Goal: Find contact information: Find contact information

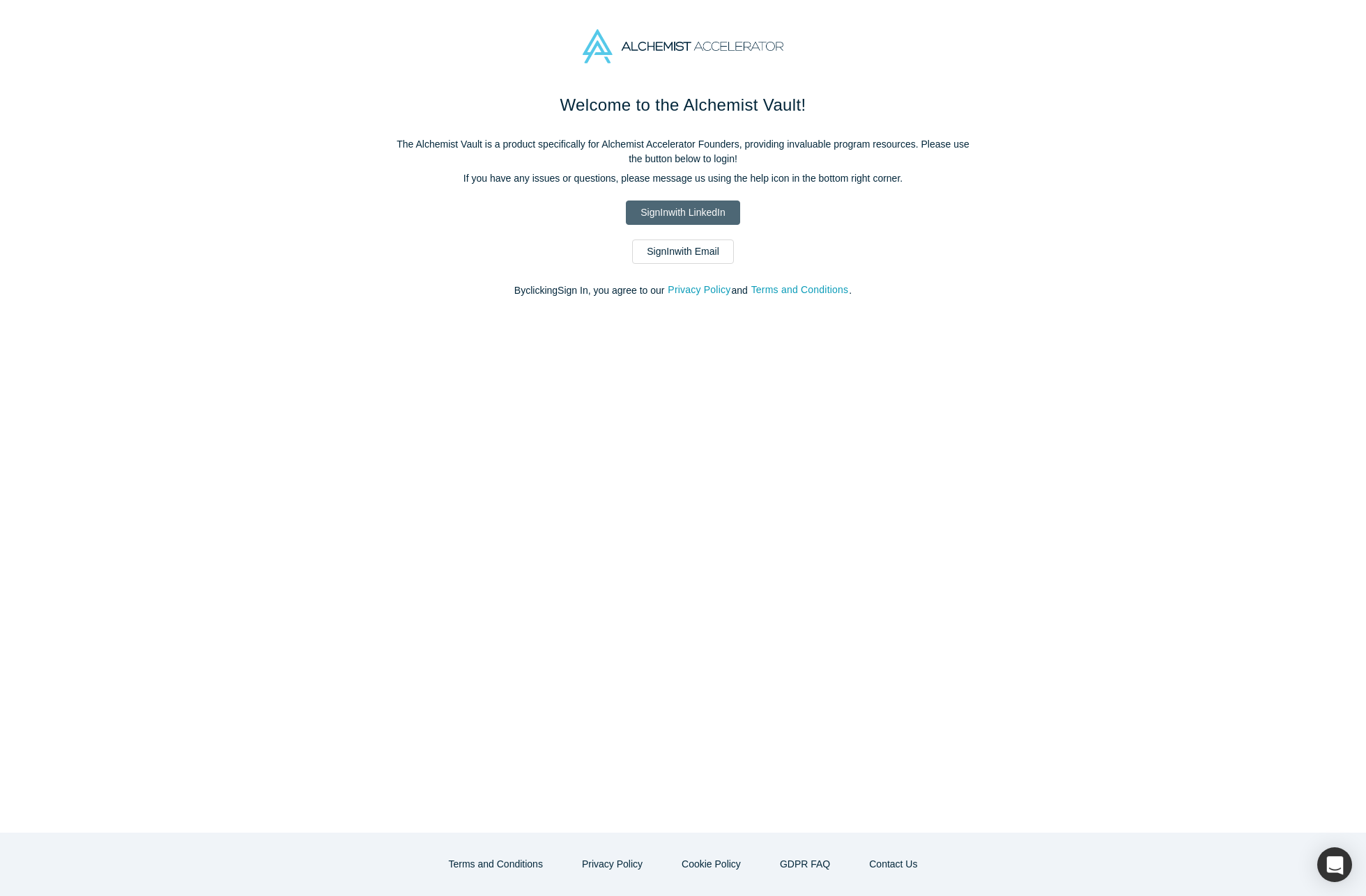
click at [695, 203] on link "Sign In with LinkedIn" at bounding box center [682, 212] width 114 height 24
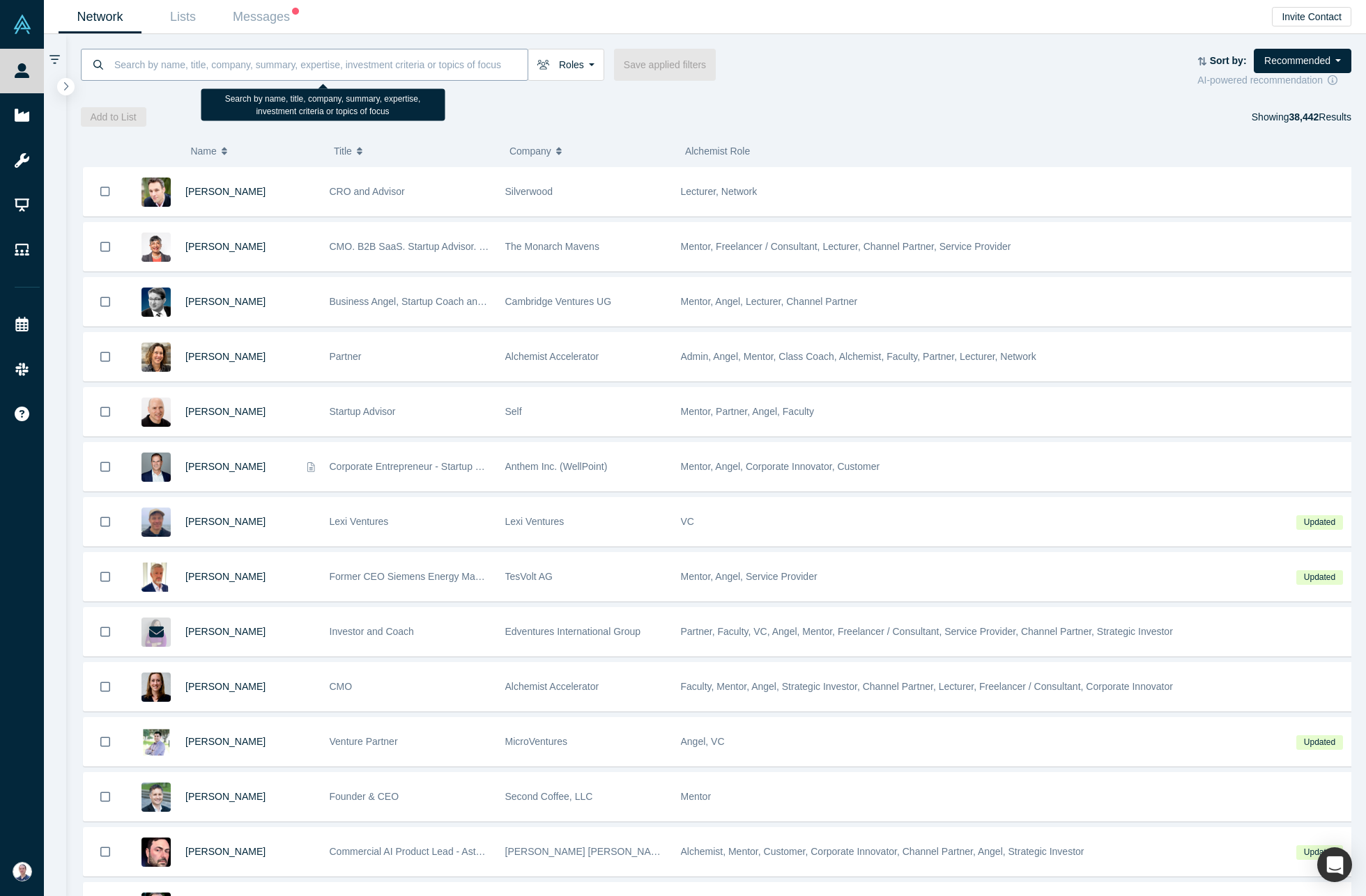
click at [285, 64] on input at bounding box center [320, 64] width 415 height 32
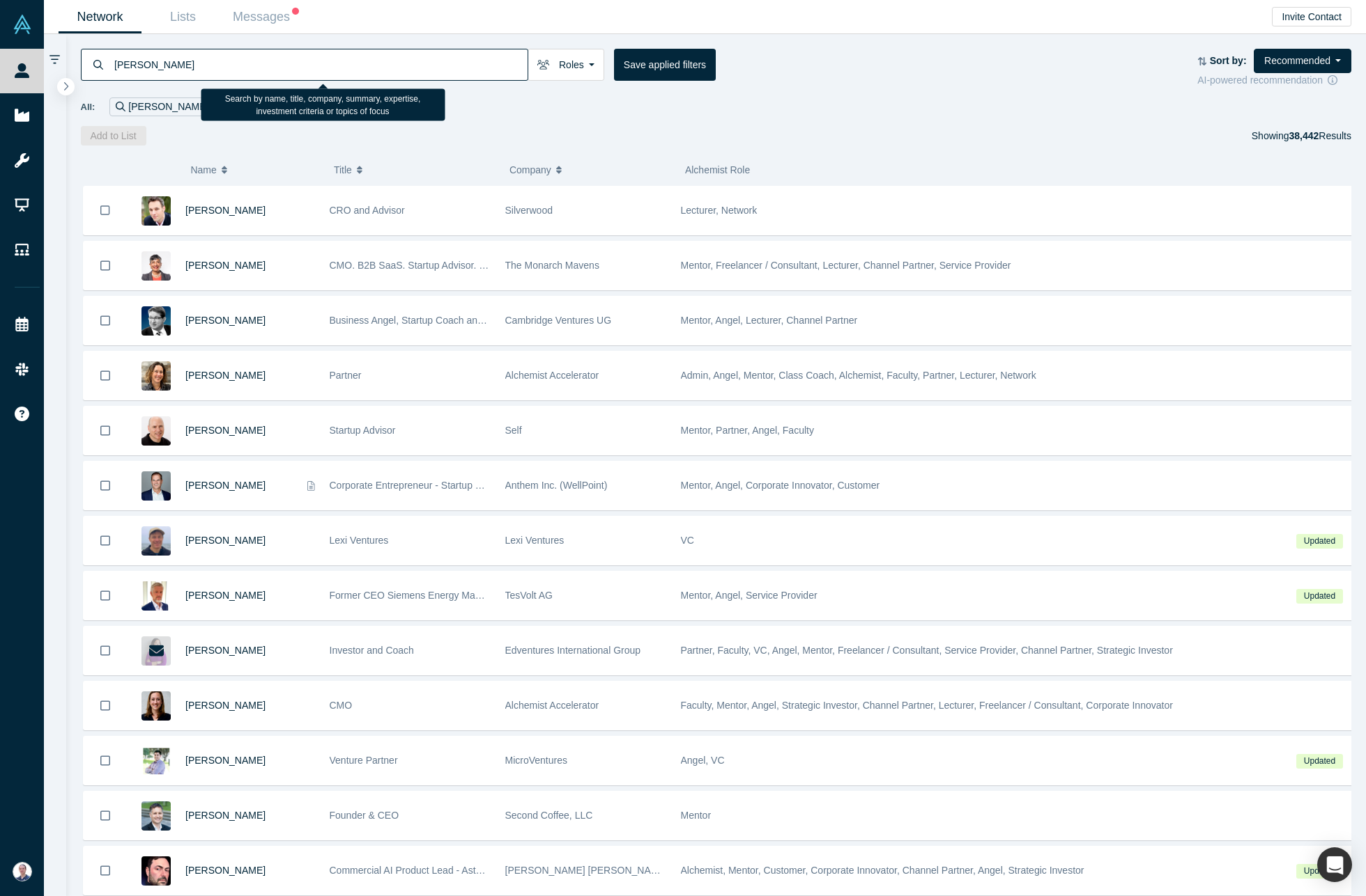
type input "dimitri arges"
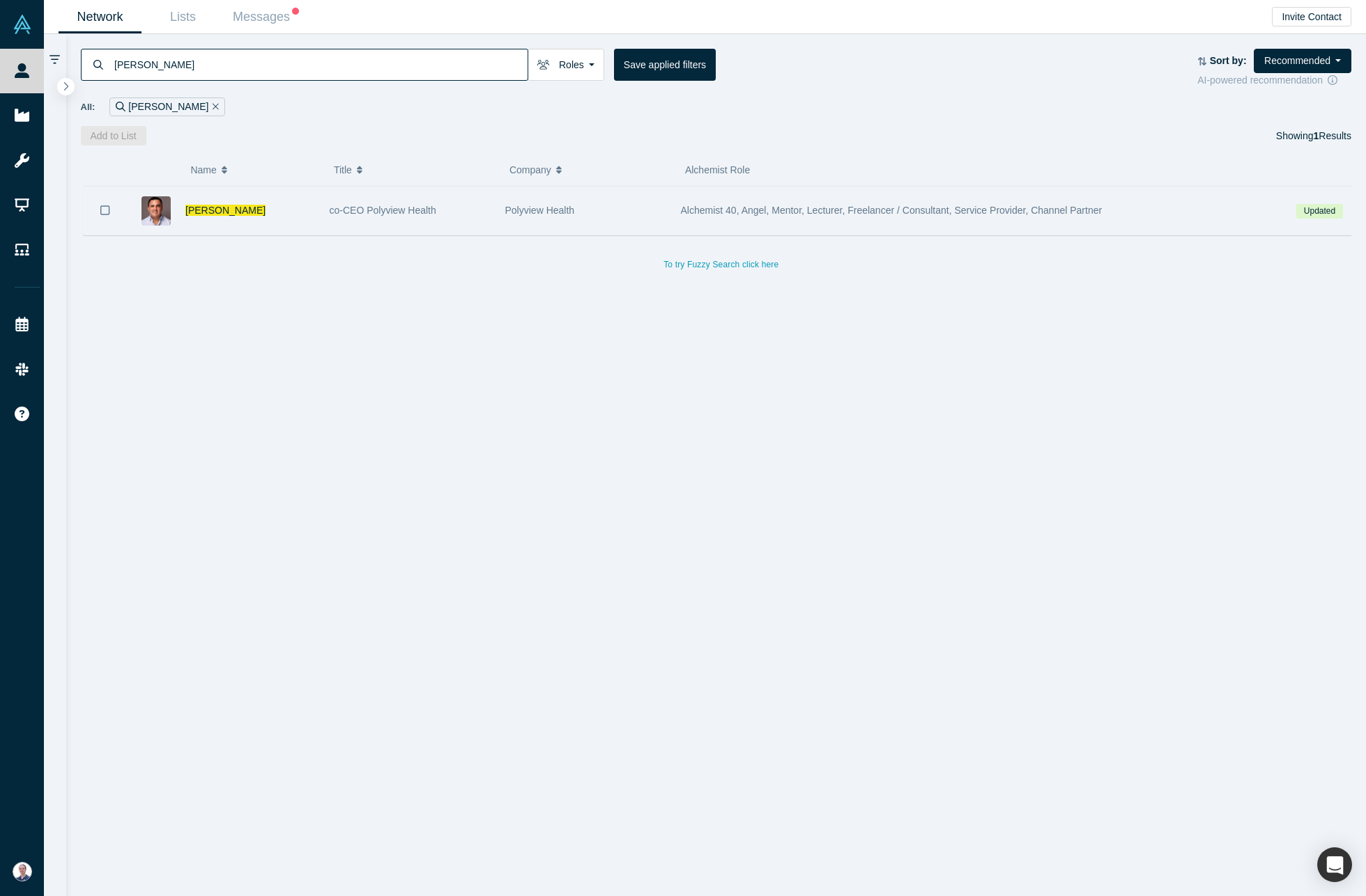
click at [299, 213] on div "Dimitri Arges" at bounding box center [250, 211] width 129 height 48
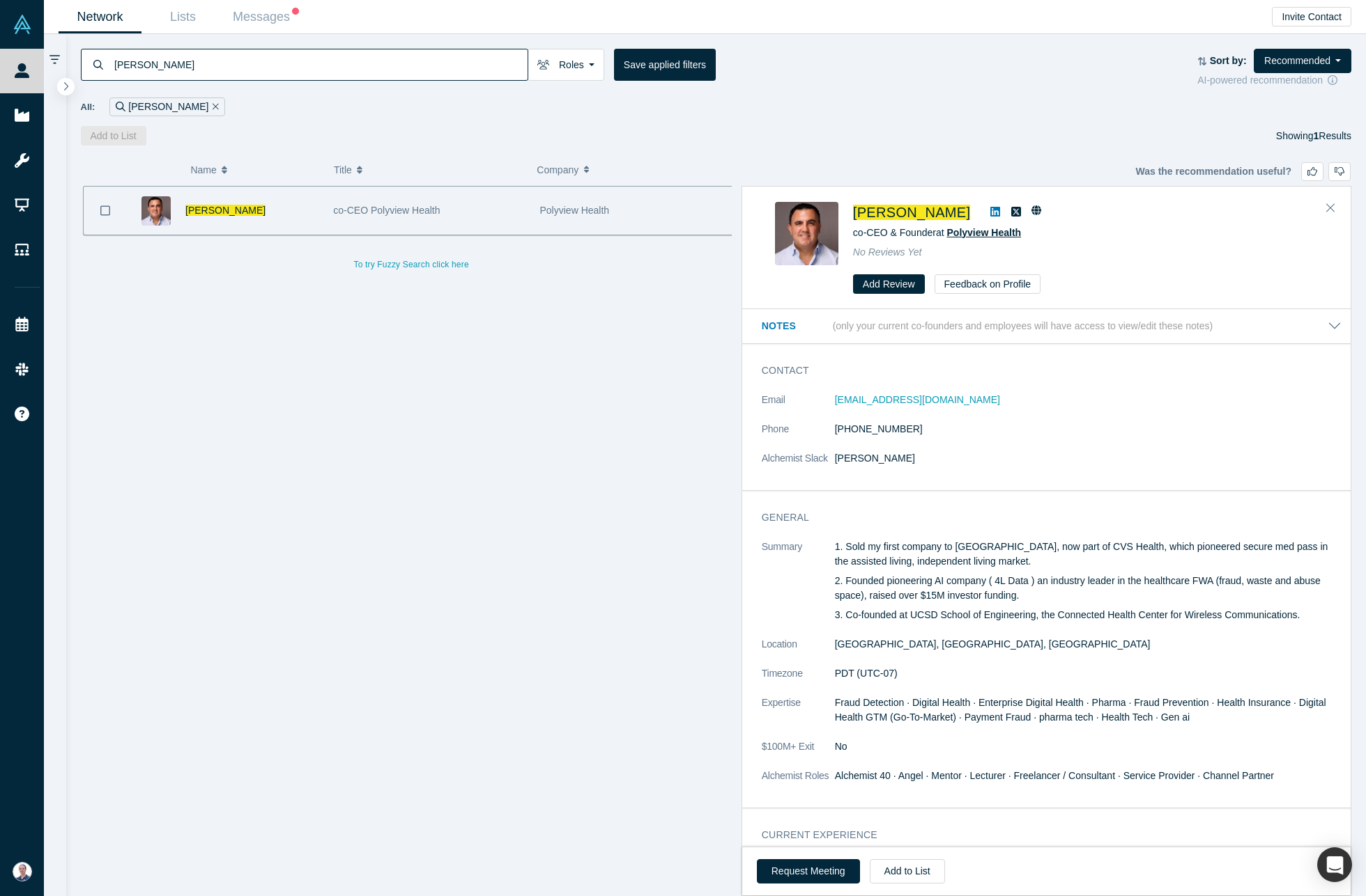
click at [953, 234] on span "Polyview Health" at bounding box center [984, 233] width 75 height 11
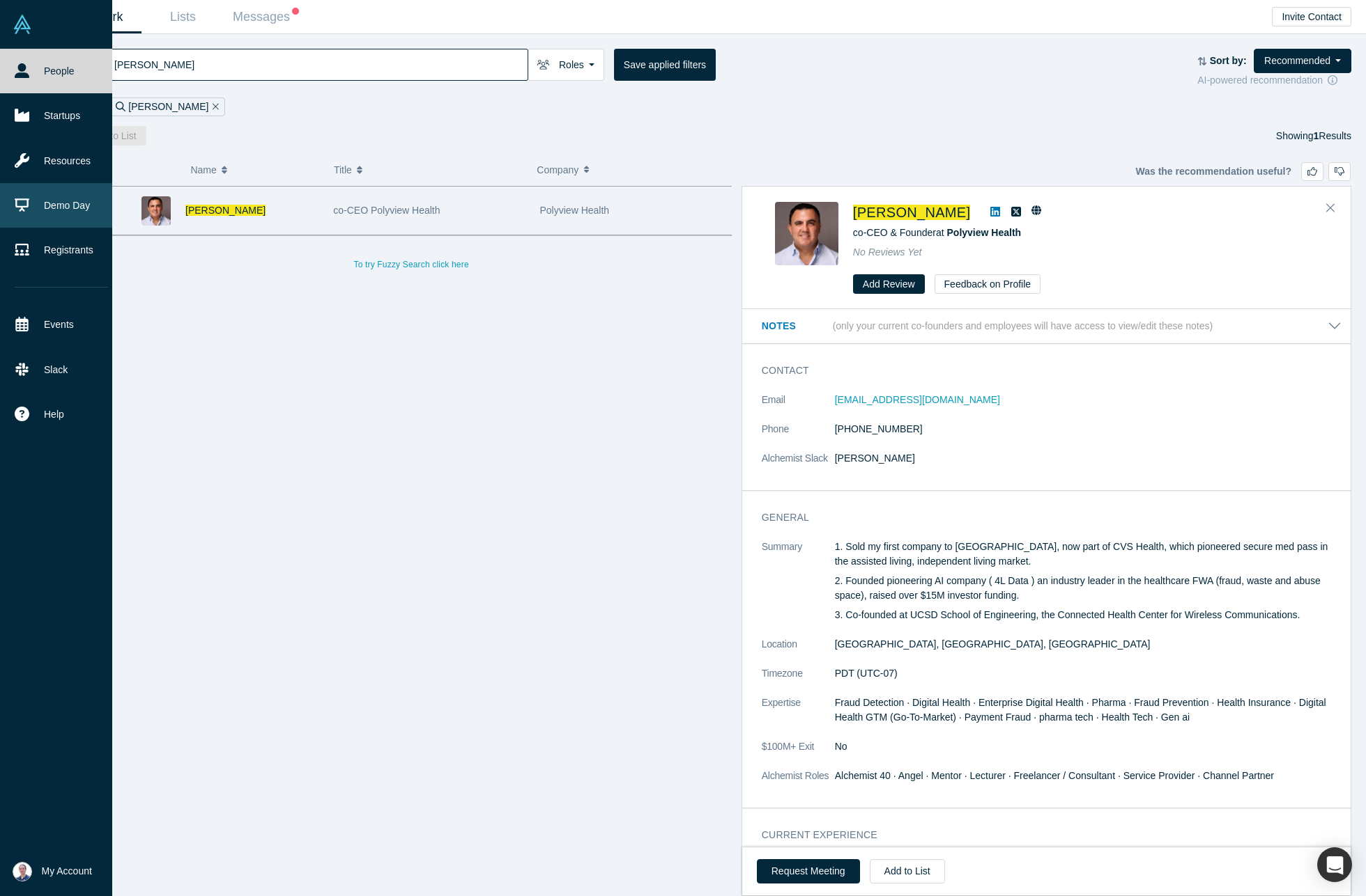
click at [63, 202] on link "Demo Day" at bounding box center [61, 205] width 123 height 44
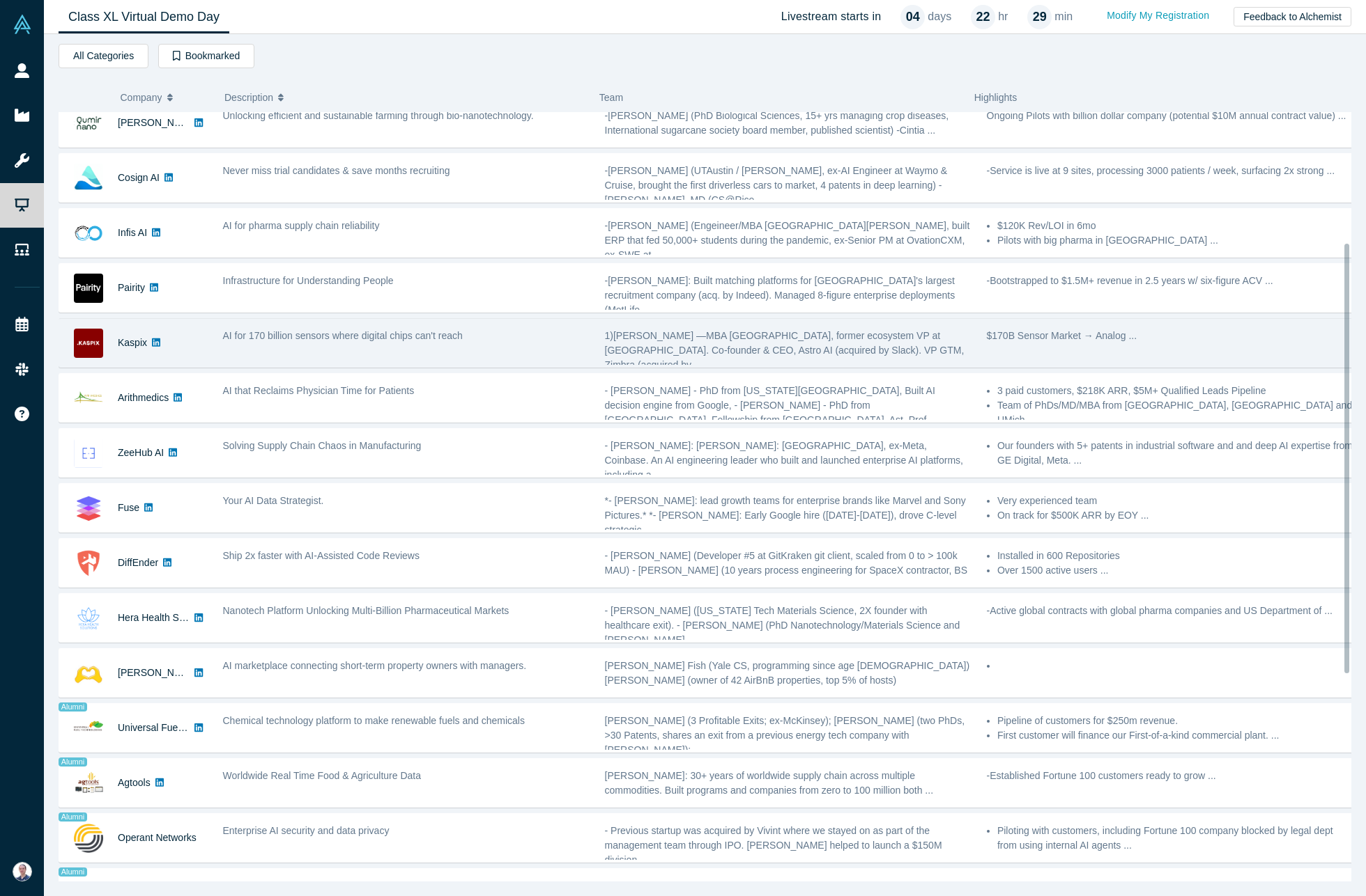
scroll to position [170, 0]
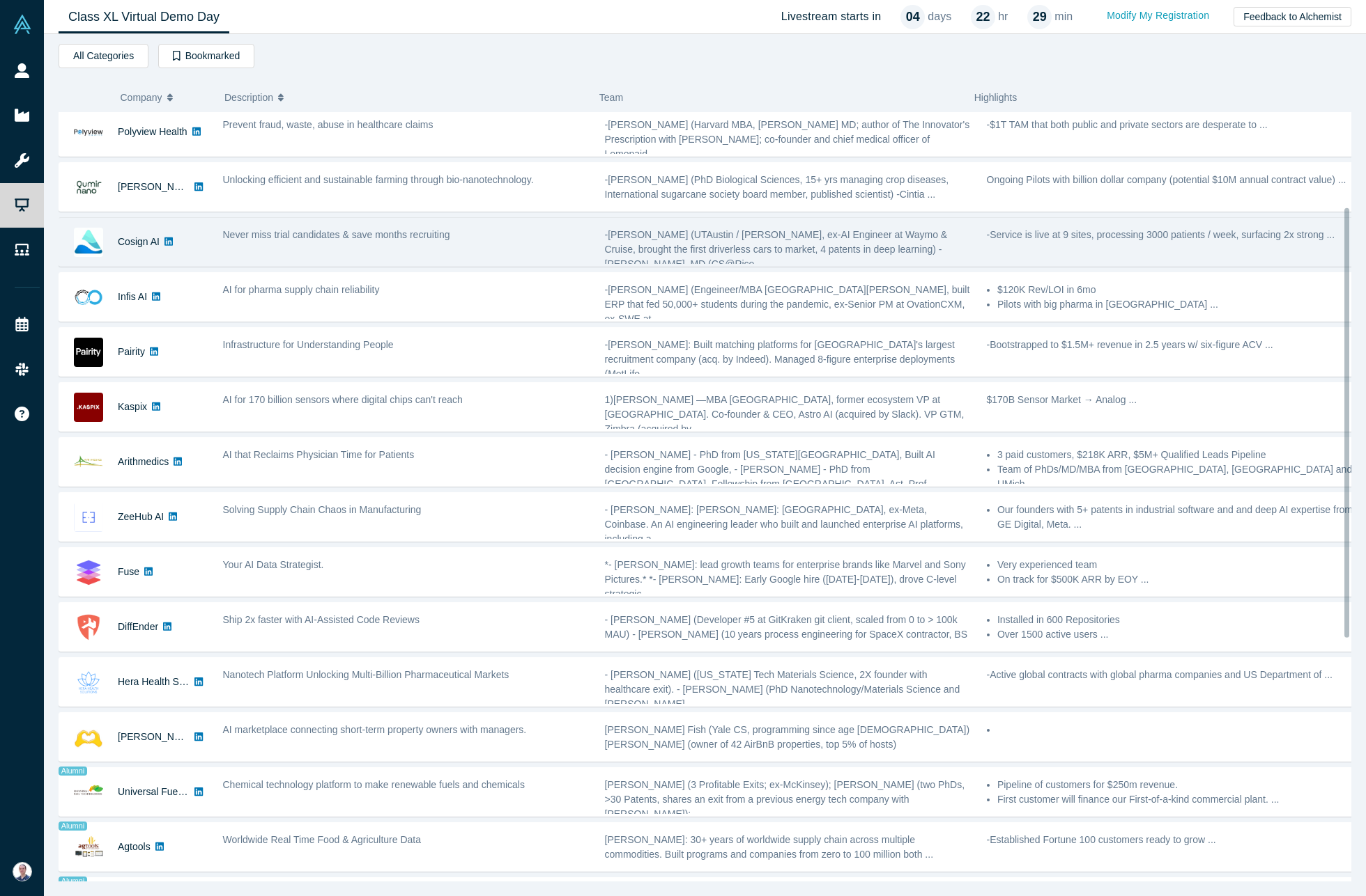
click at [270, 236] on span "Never miss trial candidates & save months recruiting" at bounding box center [336, 235] width 227 height 11
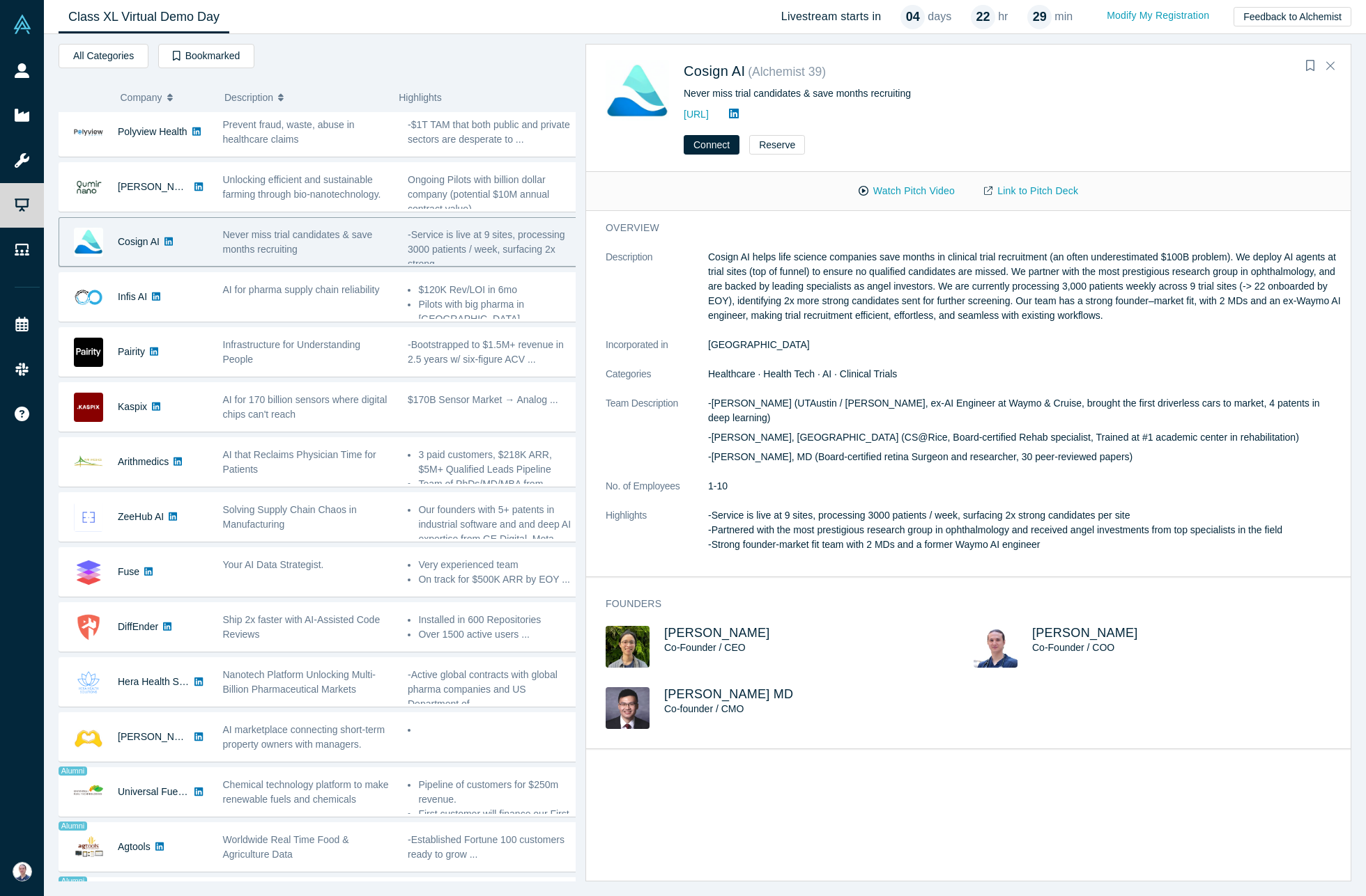
click at [1069, 641] on div "Co-Founder / COO" at bounding box center [1168, 648] width 273 height 15
click at [1067, 626] on span "Riya Fukui" at bounding box center [1085, 633] width 106 height 14
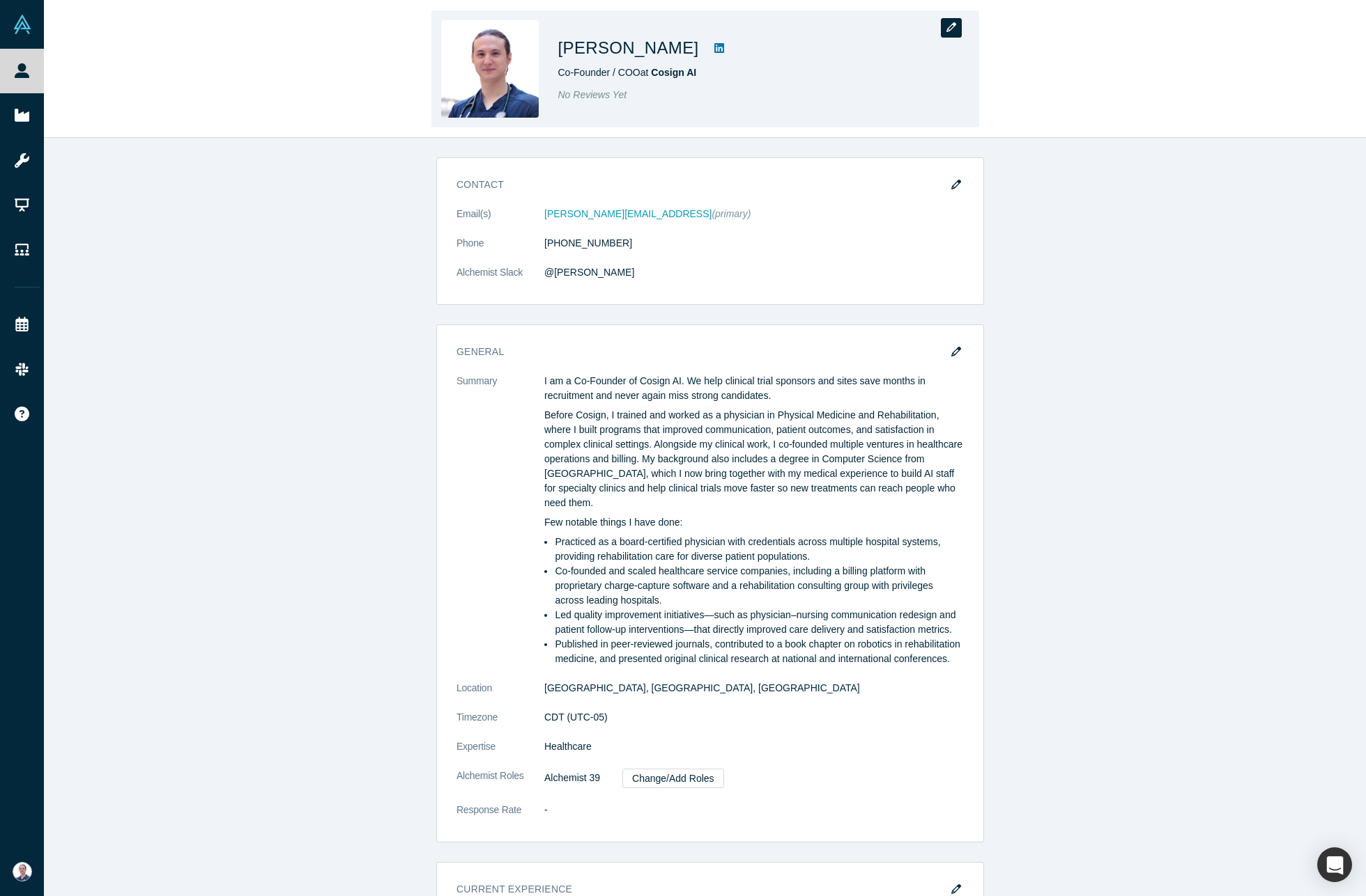
click at [956, 26] on icon "button" at bounding box center [951, 27] width 10 height 10
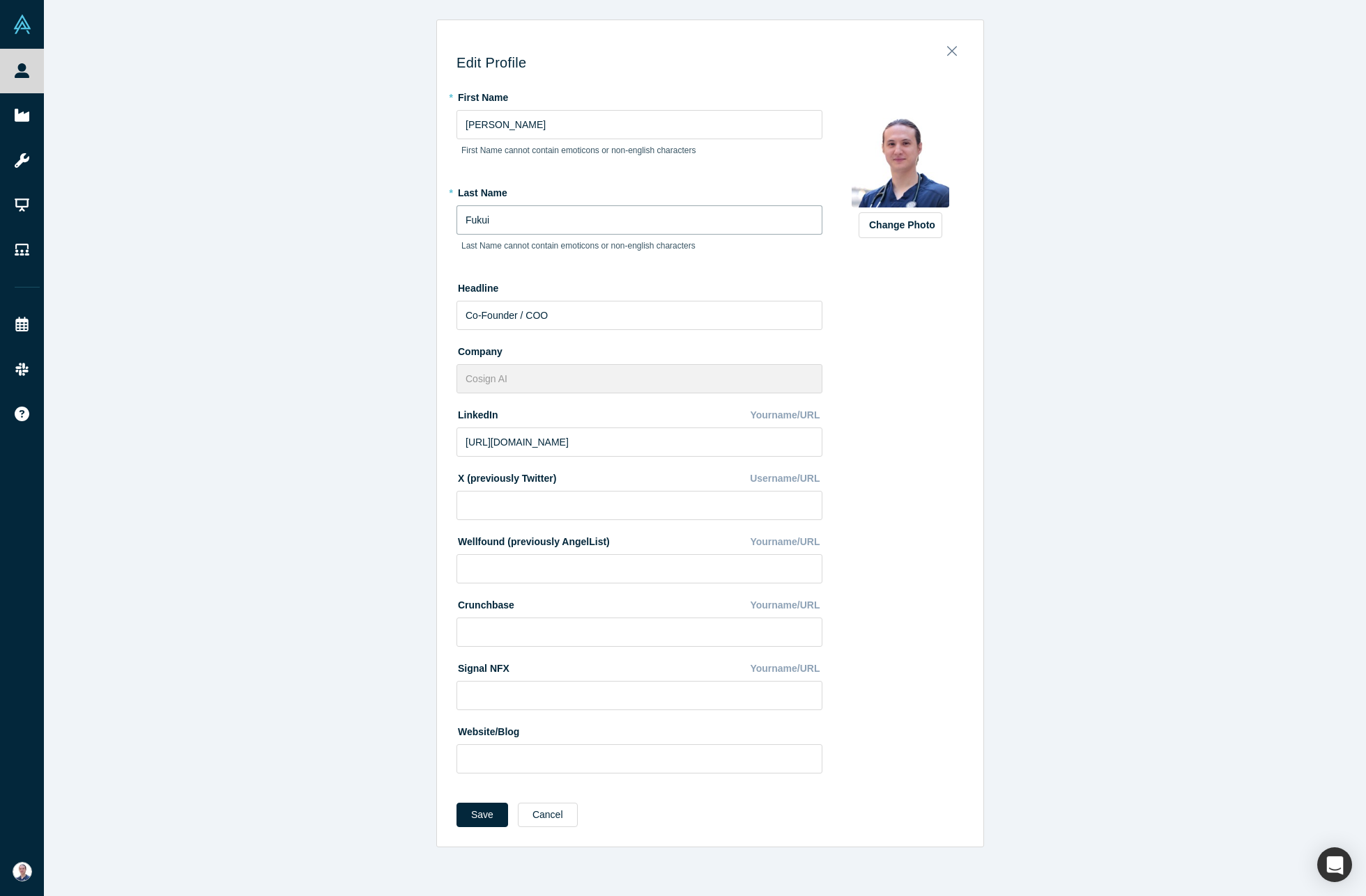
click at [534, 223] on input "Fukui" at bounding box center [640, 220] width 366 height 30
type input "Fukui MD"
click at [463, 818] on button "Save" at bounding box center [482, 815] width 52 height 24
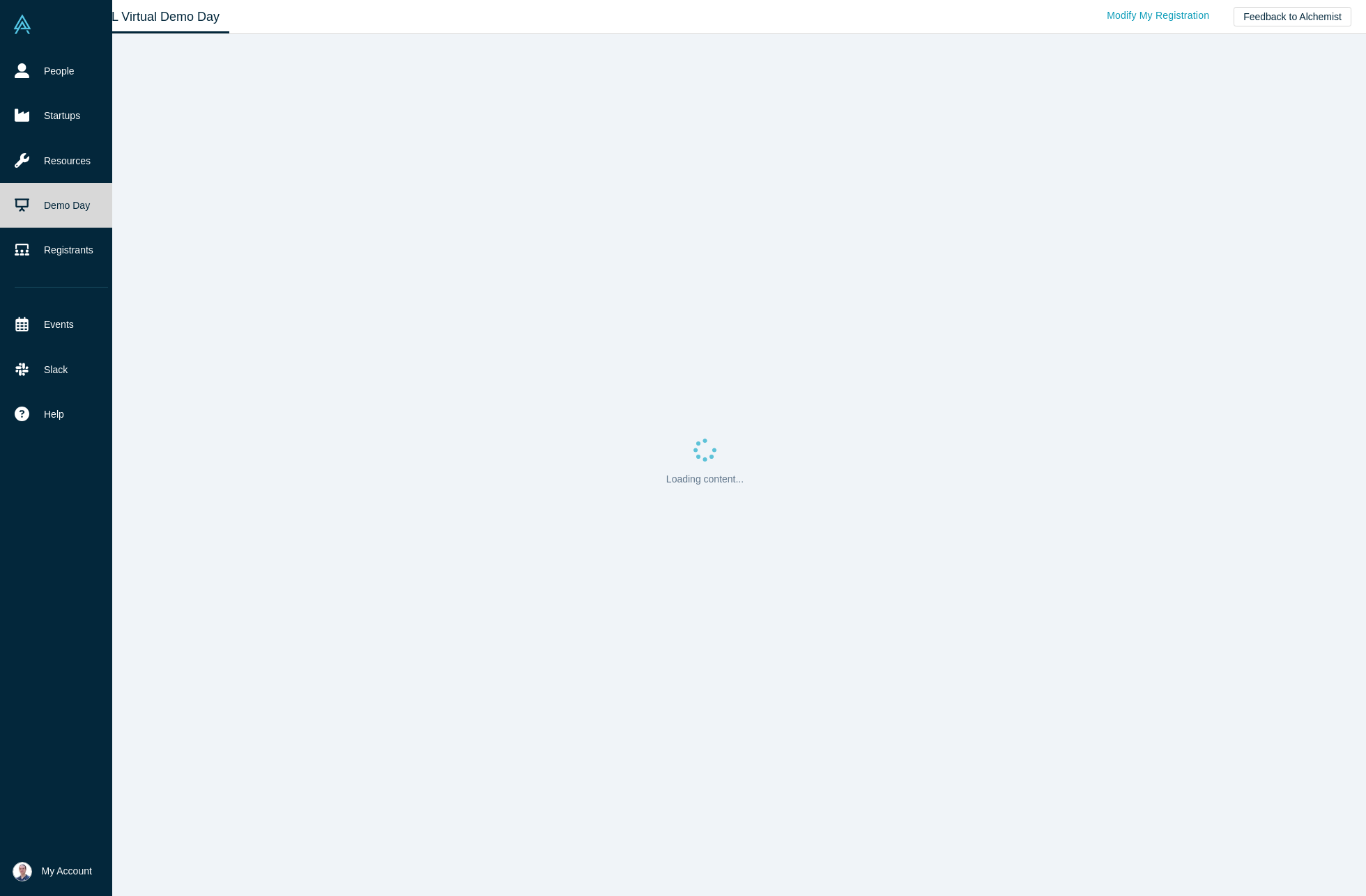
click at [38, 203] on link "Demo Day" at bounding box center [61, 205] width 123 height 44
click at [31, 214] on link "Demo Day" at bounding box center [61, 205] width 123 height 44
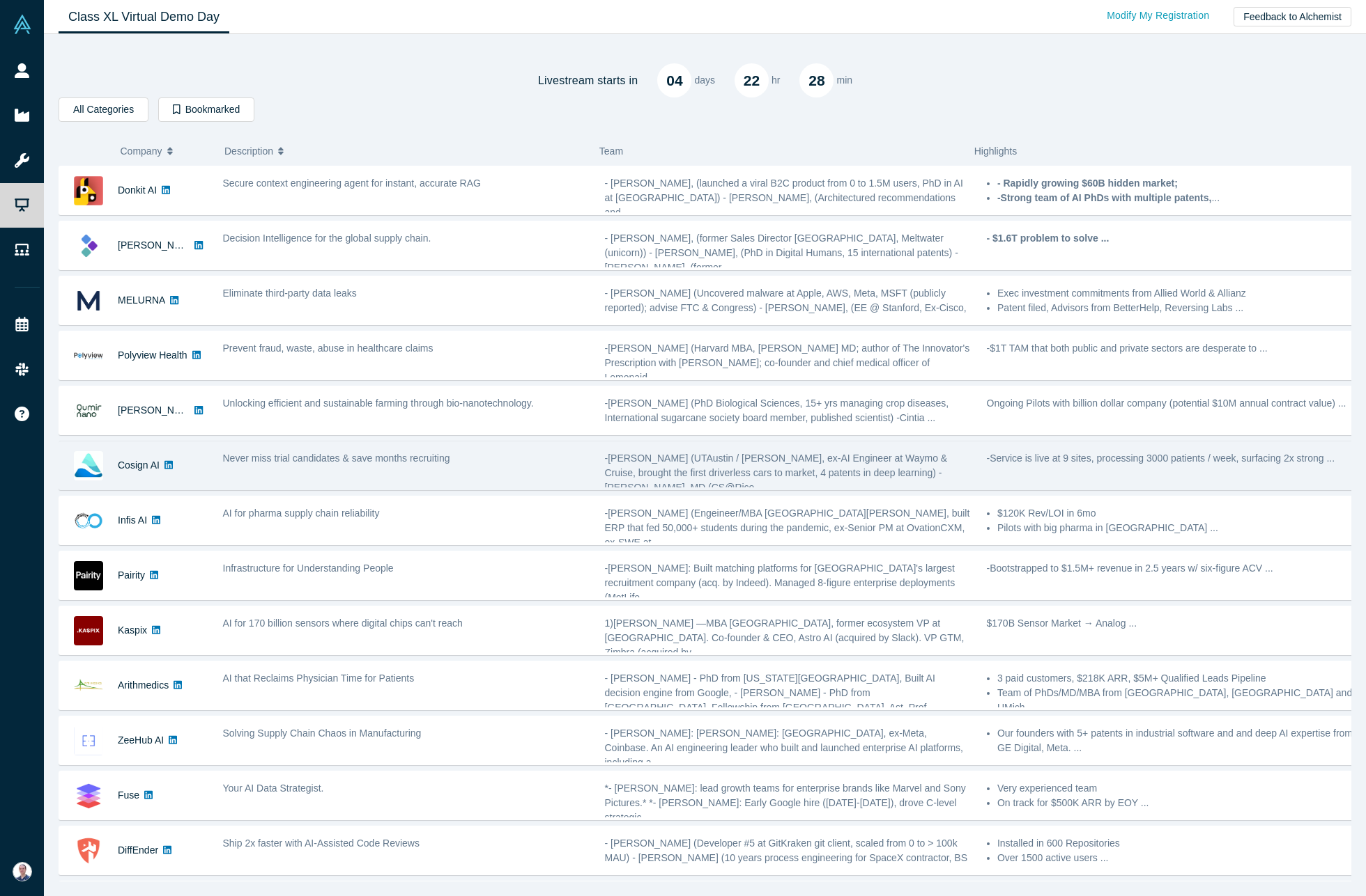
click at [337, 475] on div "Never miss trial candidates & save months recruiting" at bounding box center [406, 466] width 382 height 44
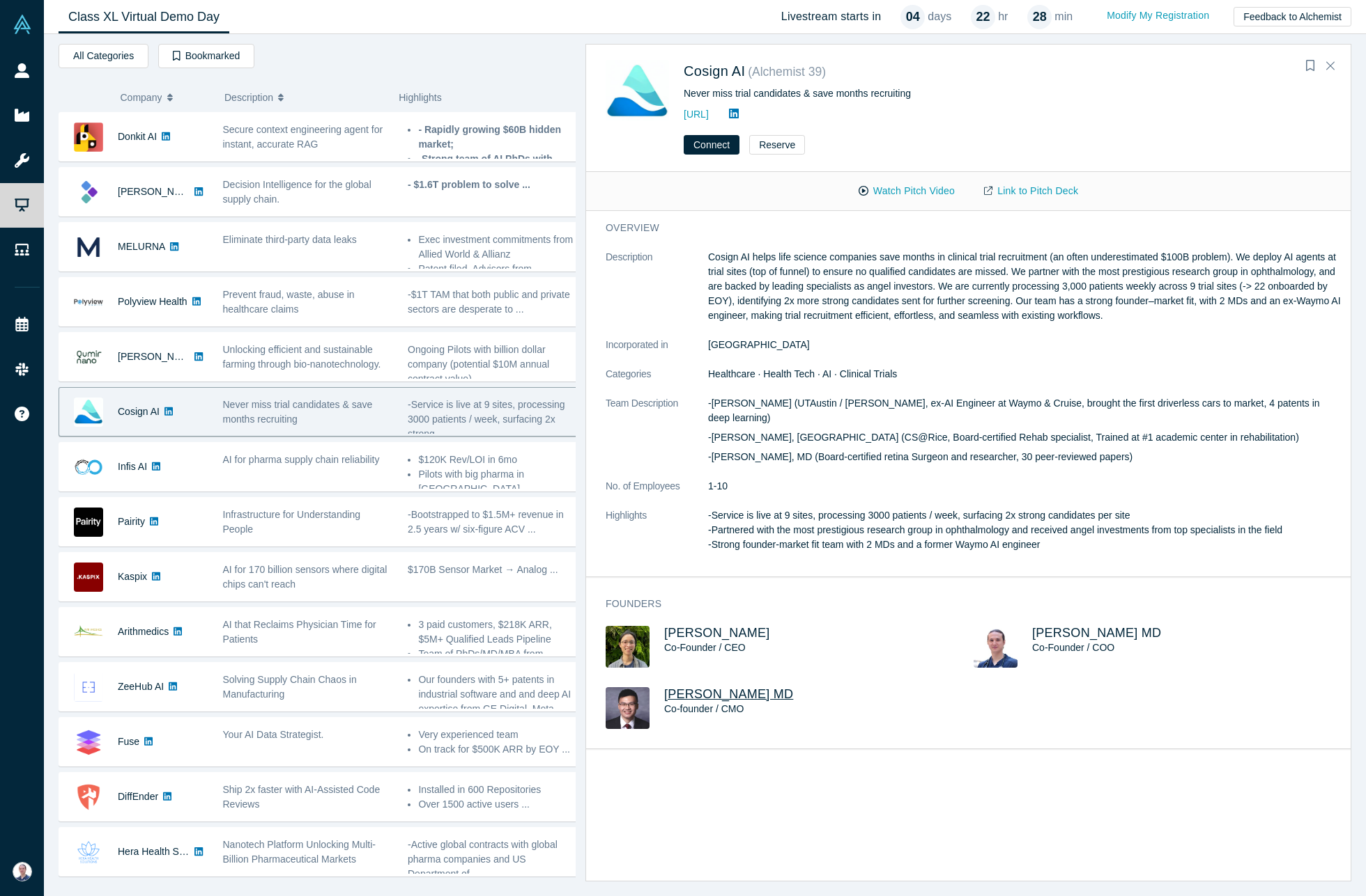
click at [724, 687] on span "Louie Cai MD" at bounding box center [728, 694] width 128 height 14
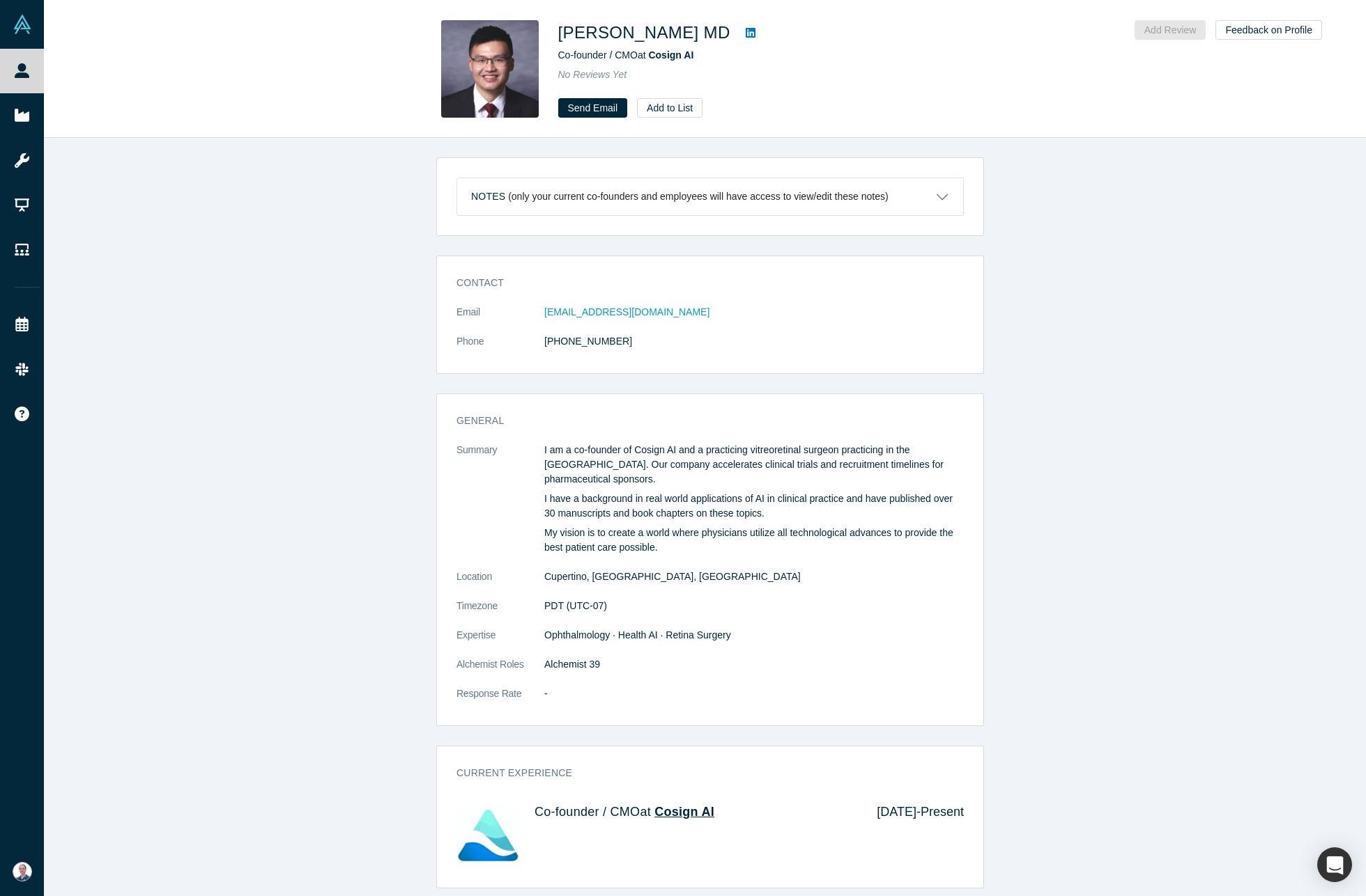
click at [704, 805] on span "Cosign AI" at bounding box center [684, 812] width 60 height 14
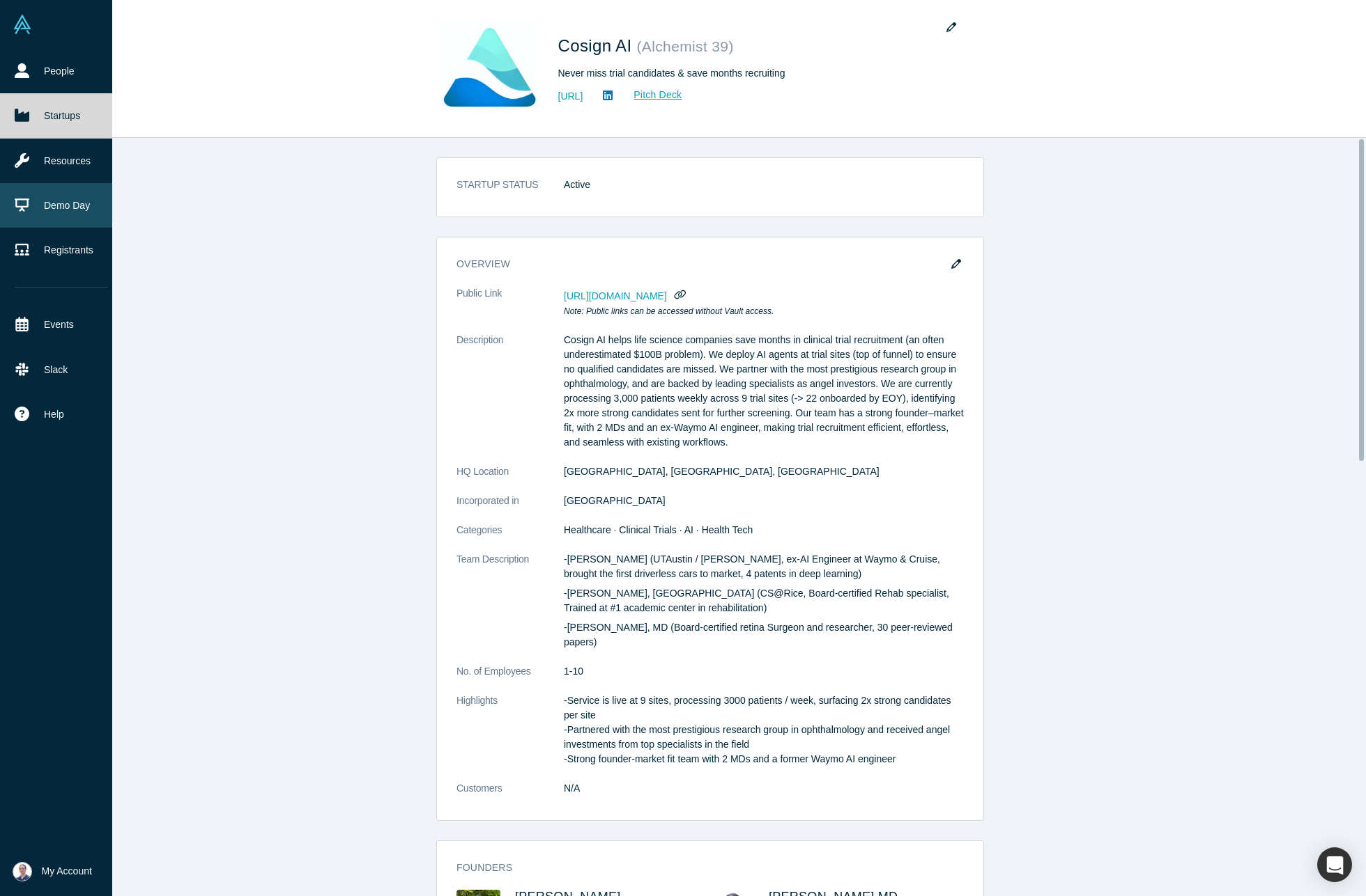
click at [66, 212] on link "Demo Day" at bounding box center [61, 205] width 123 height 44
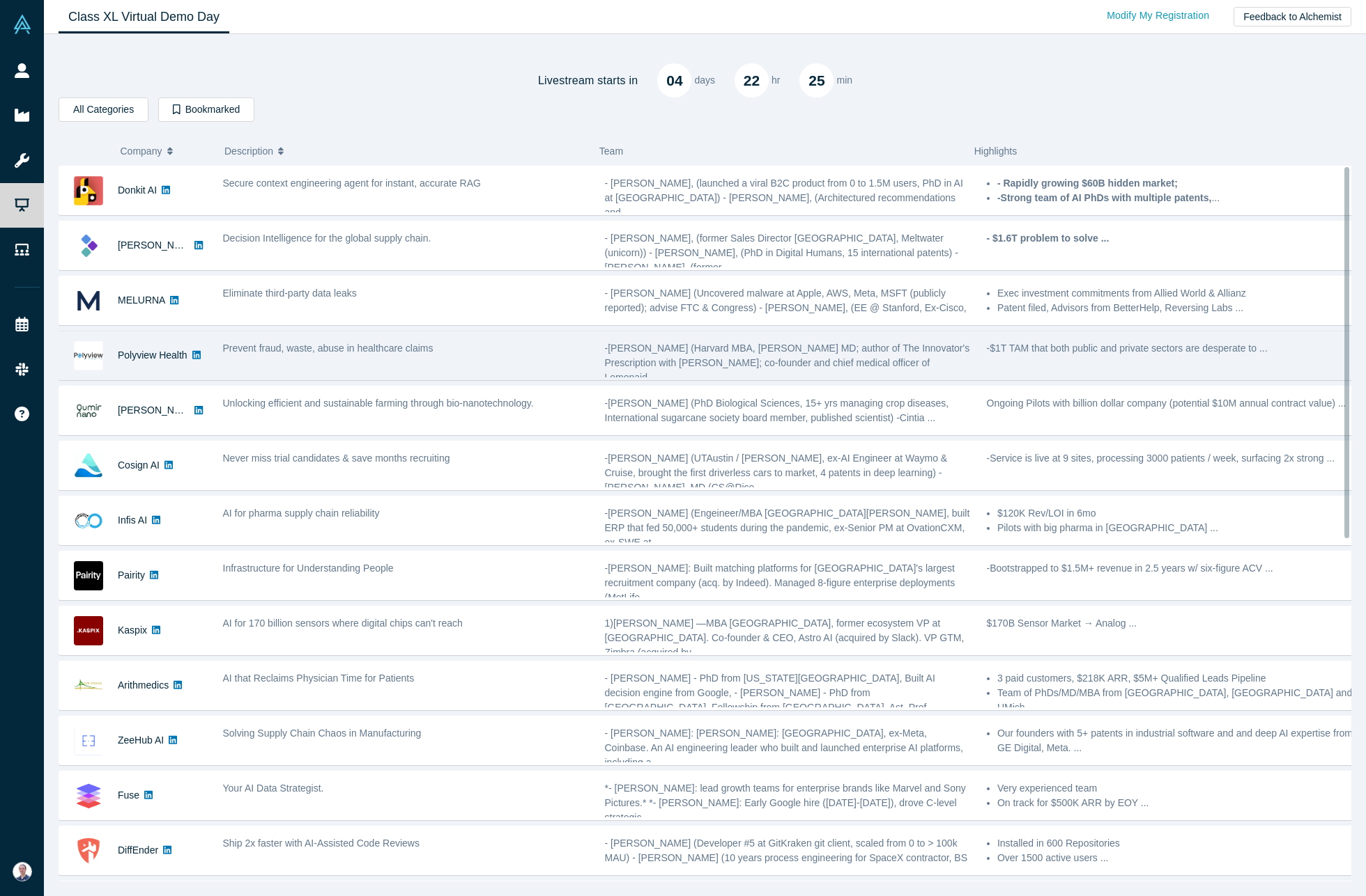
click at [543, 349] on div "Prevent fraud, waste, abuse in healthcare claims" at bounding box center [406, 348] width 367 height 15
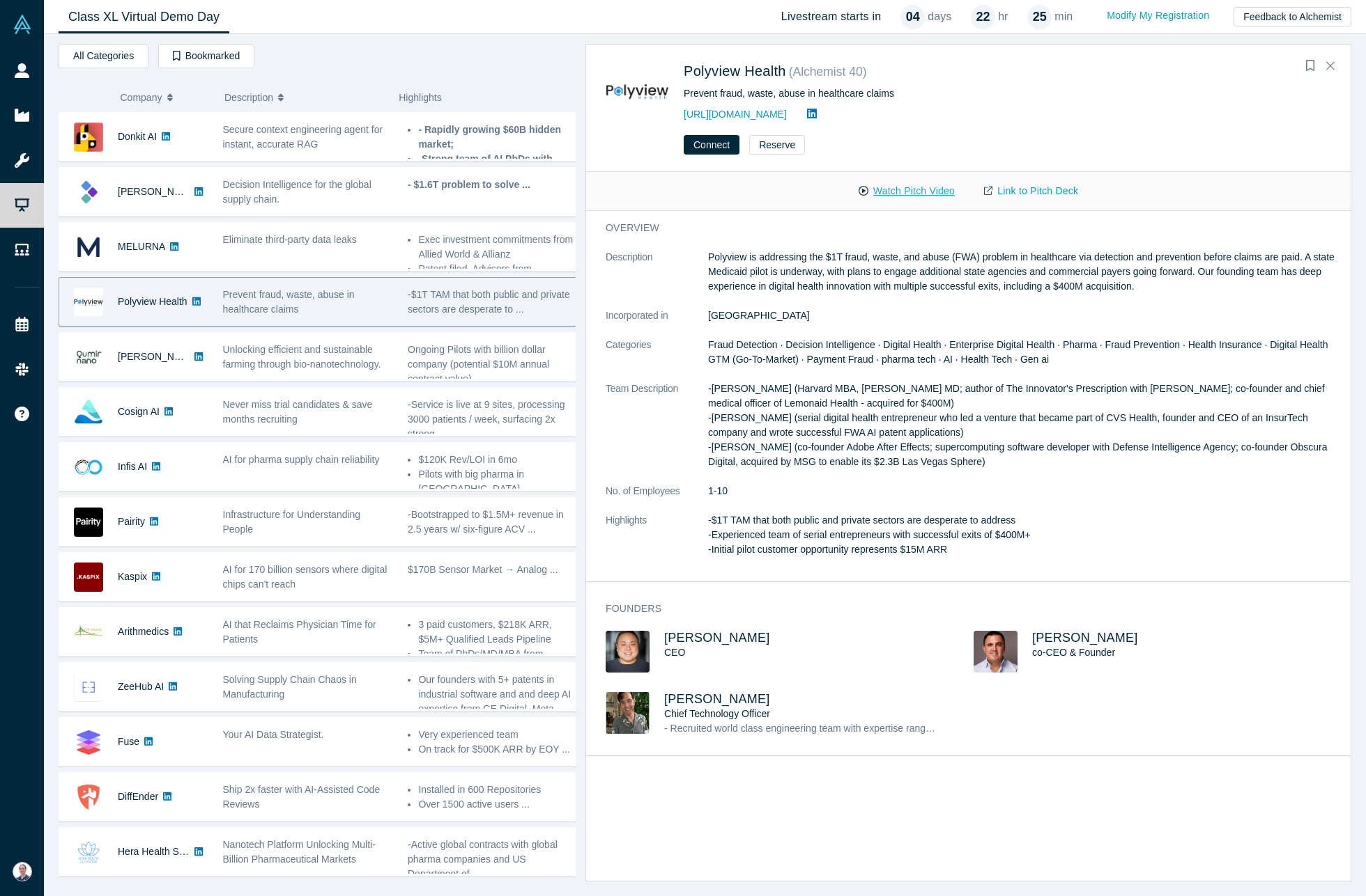
click at [909, 188] on button "Watch Pitch Video" at bounding box center [907, 191] width 126 height 24
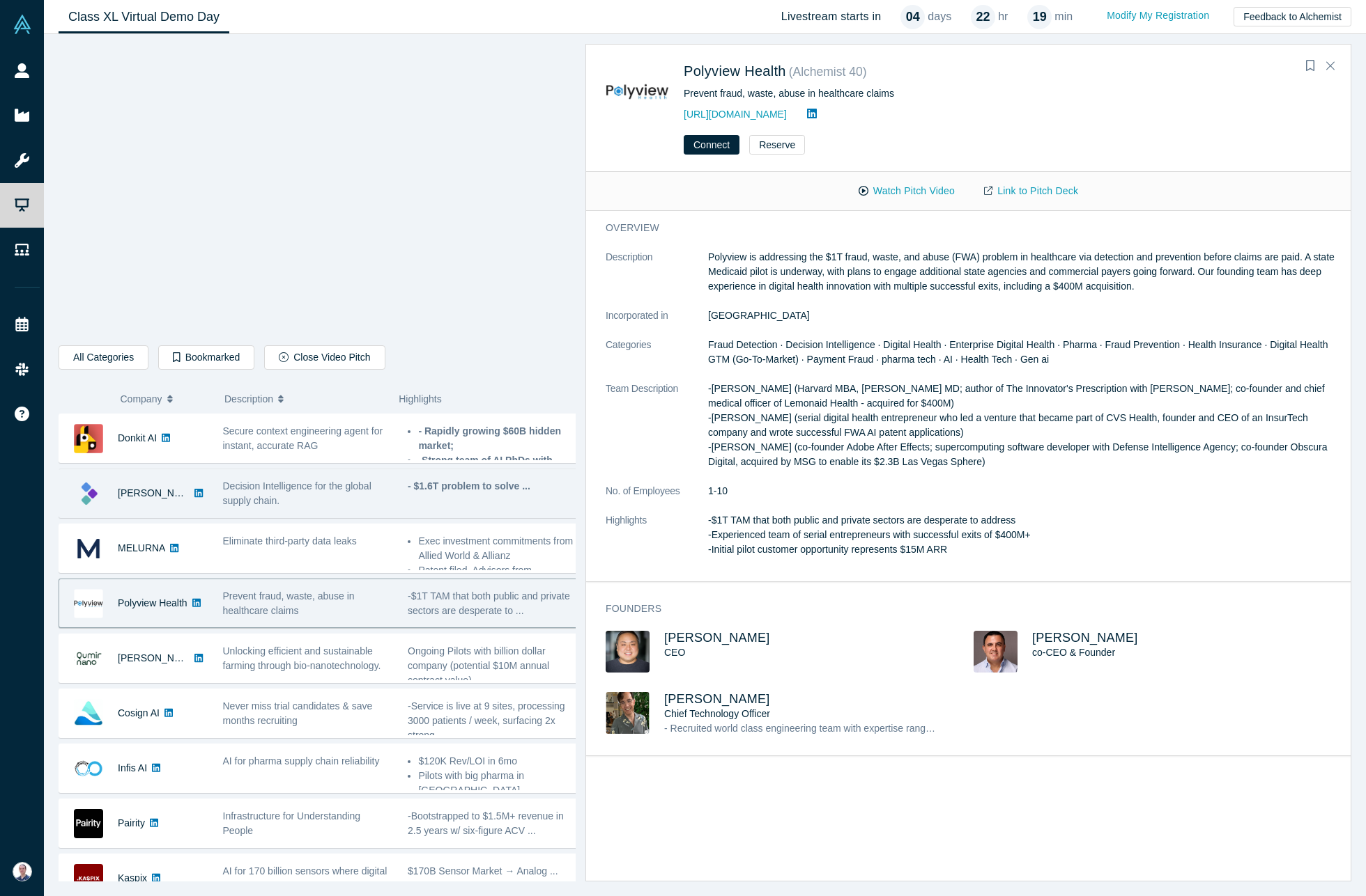
click at [315, 486] on span "Decision Intelligence for the global supply chain." at bounding box center [297, 493] width 149 height 26
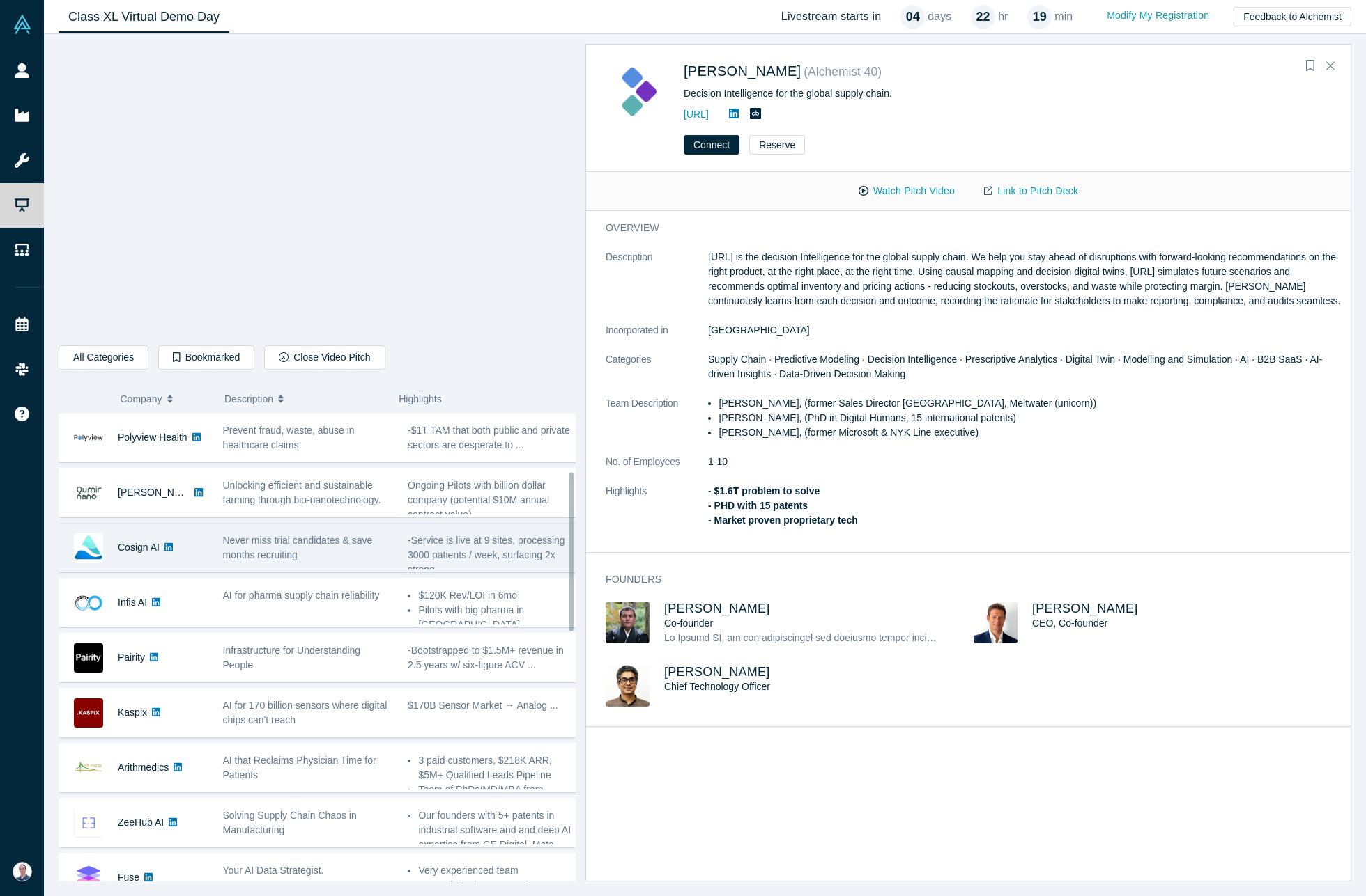
scroll to position [190, 0]
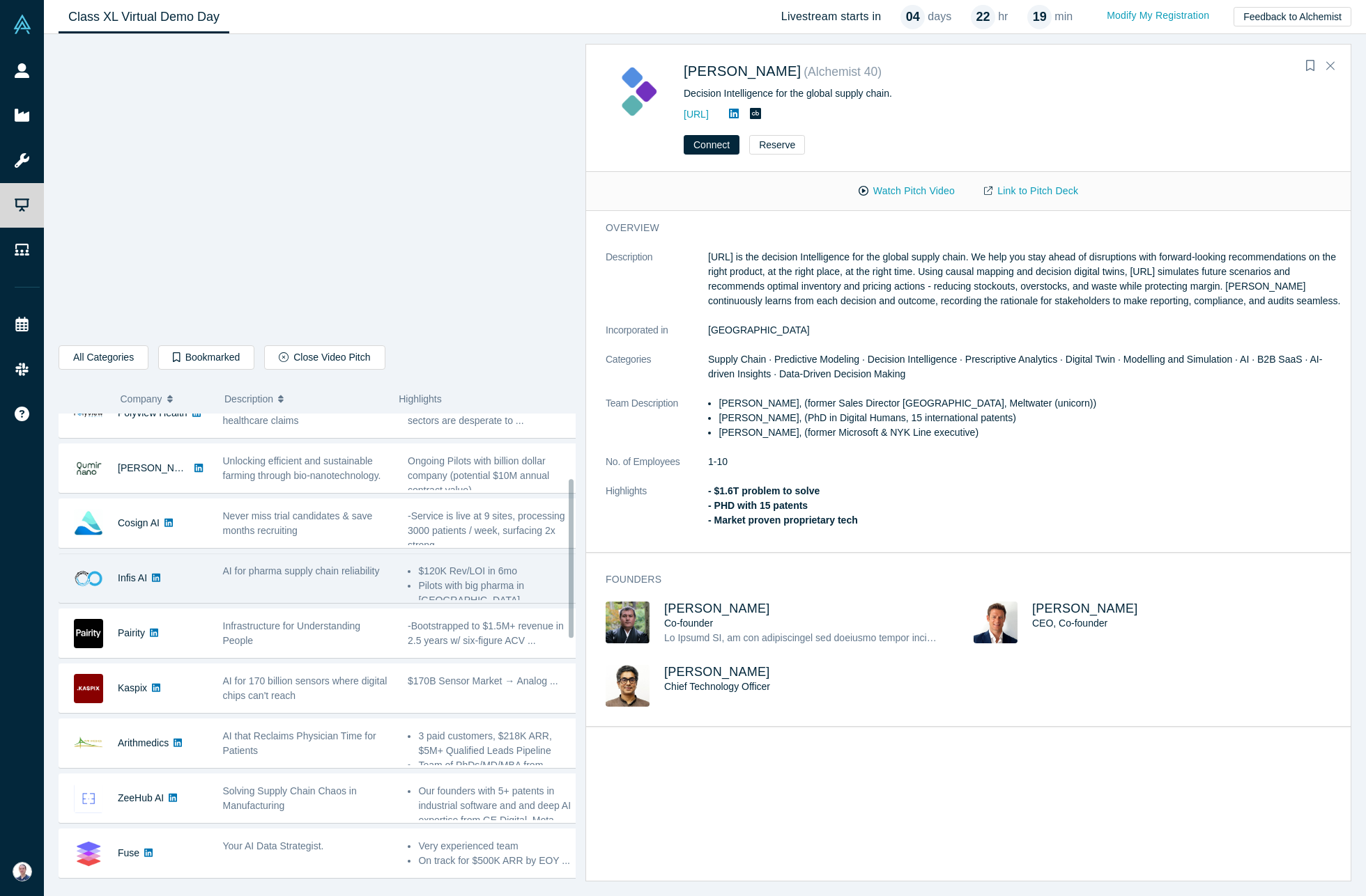
click at [317, 587] on div "AI for pharma supply chain reliability" at bounding box center [308, 578] width 186 height 44
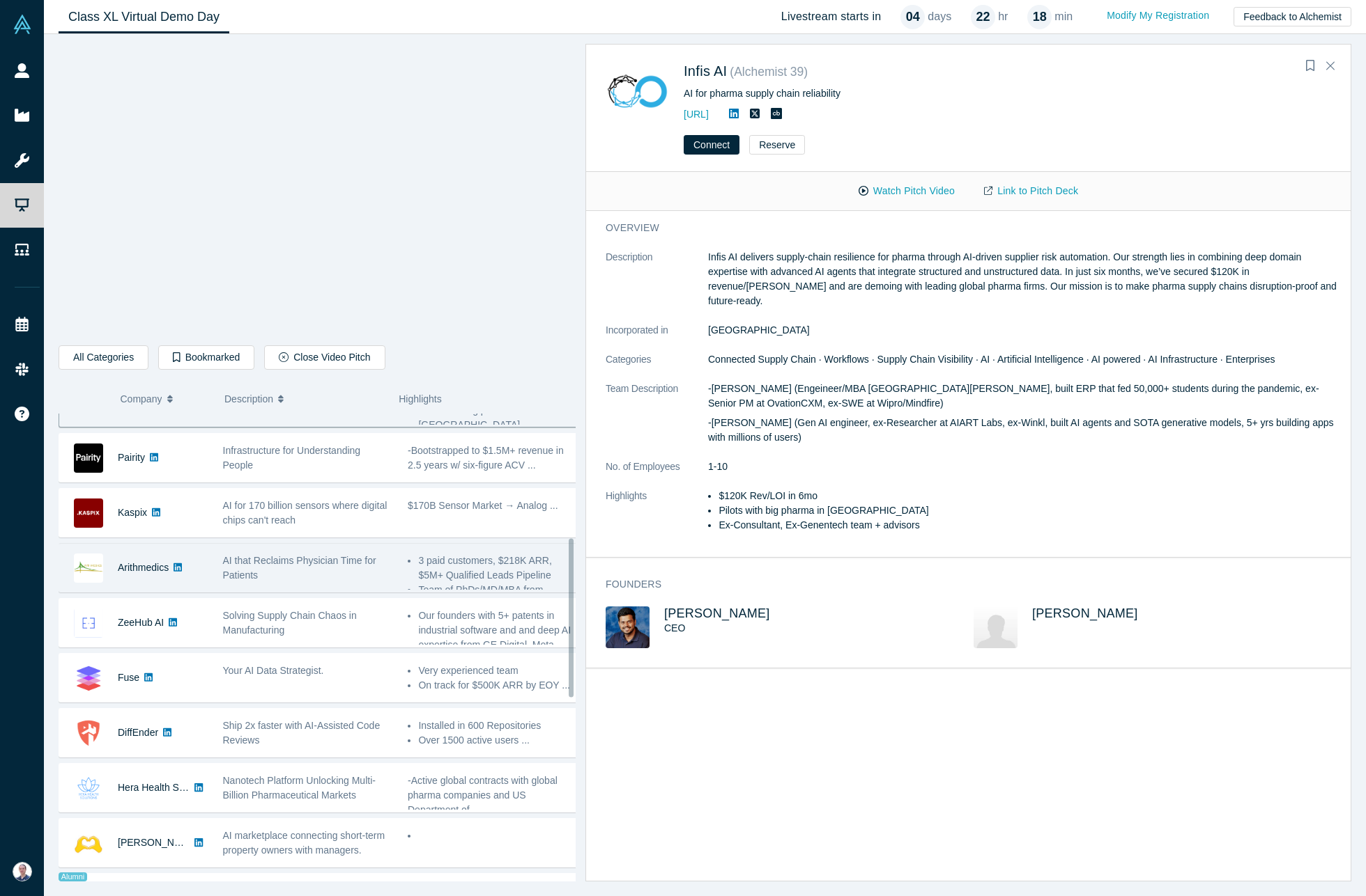
scroll to position [367, 0]
click at [360, 571] on div "AI that Reclaims Physician Time for Patients" at bounding box center [308, 568] width 171 height 30
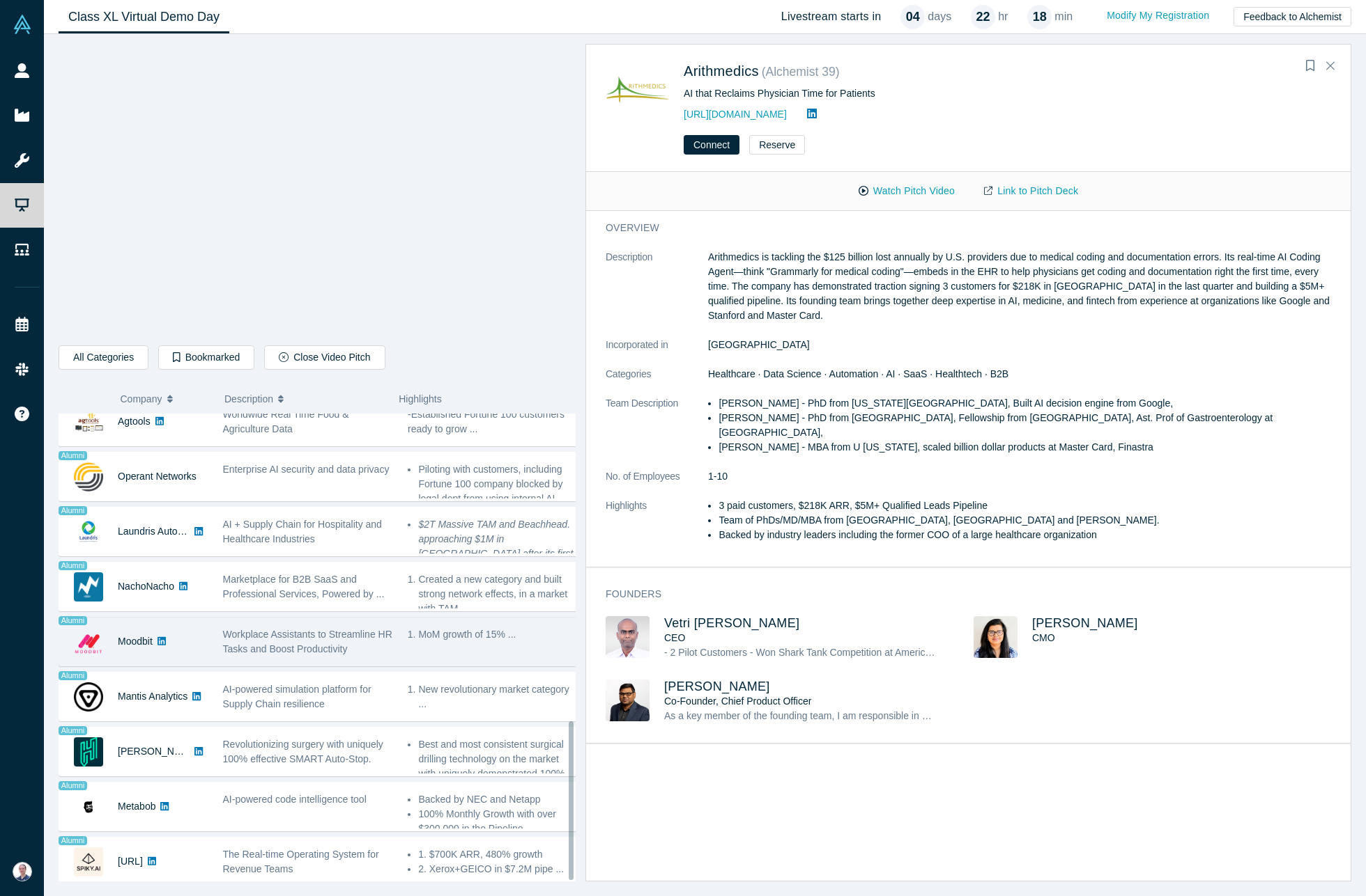
scroll to position [907, 0]
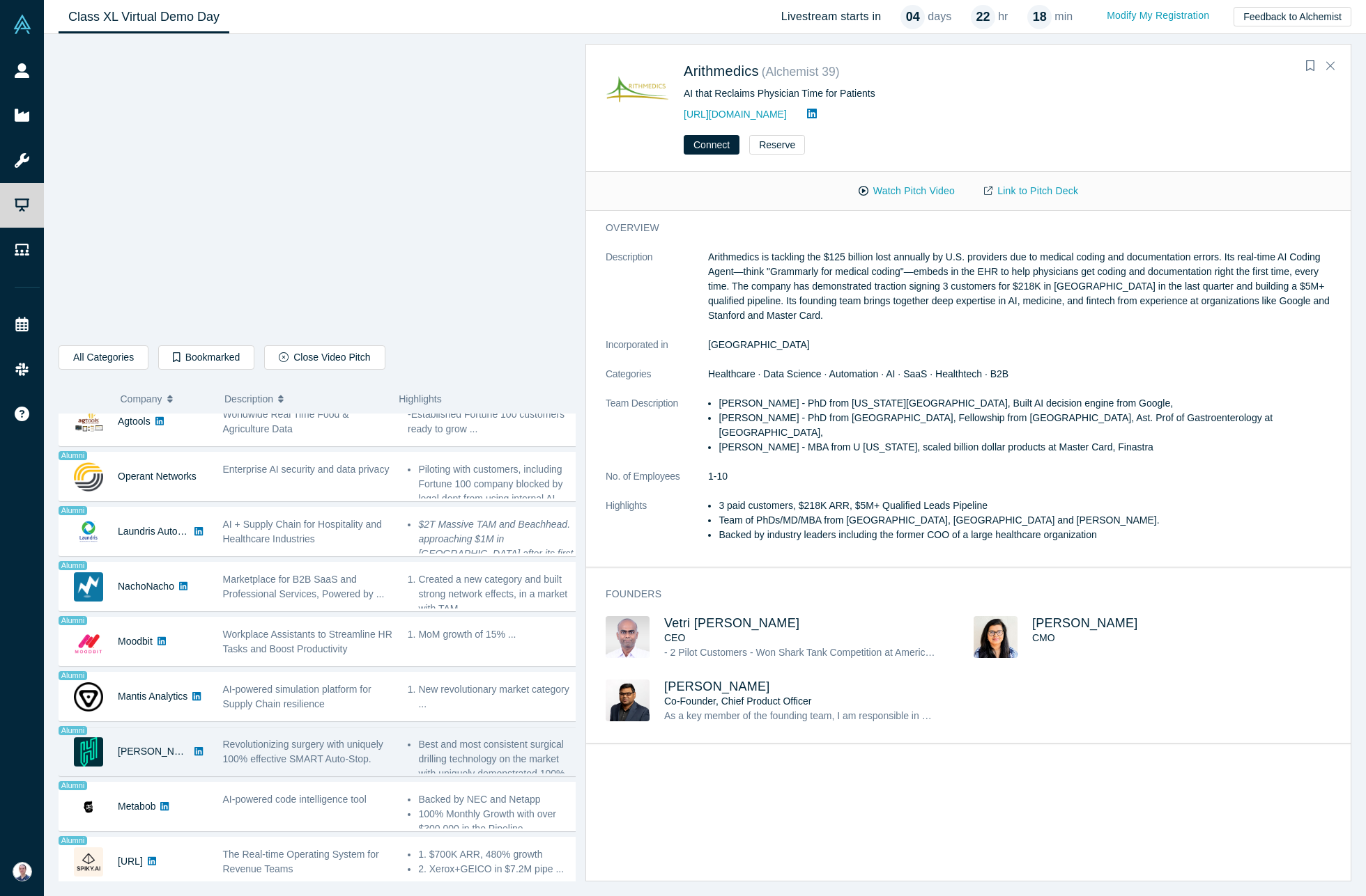
click at [333, 739] on span "Revolutionizing surgery with uniquely 100% effective SMART Auto-Stop." at bounding box center [302, 752] width 160 height 26
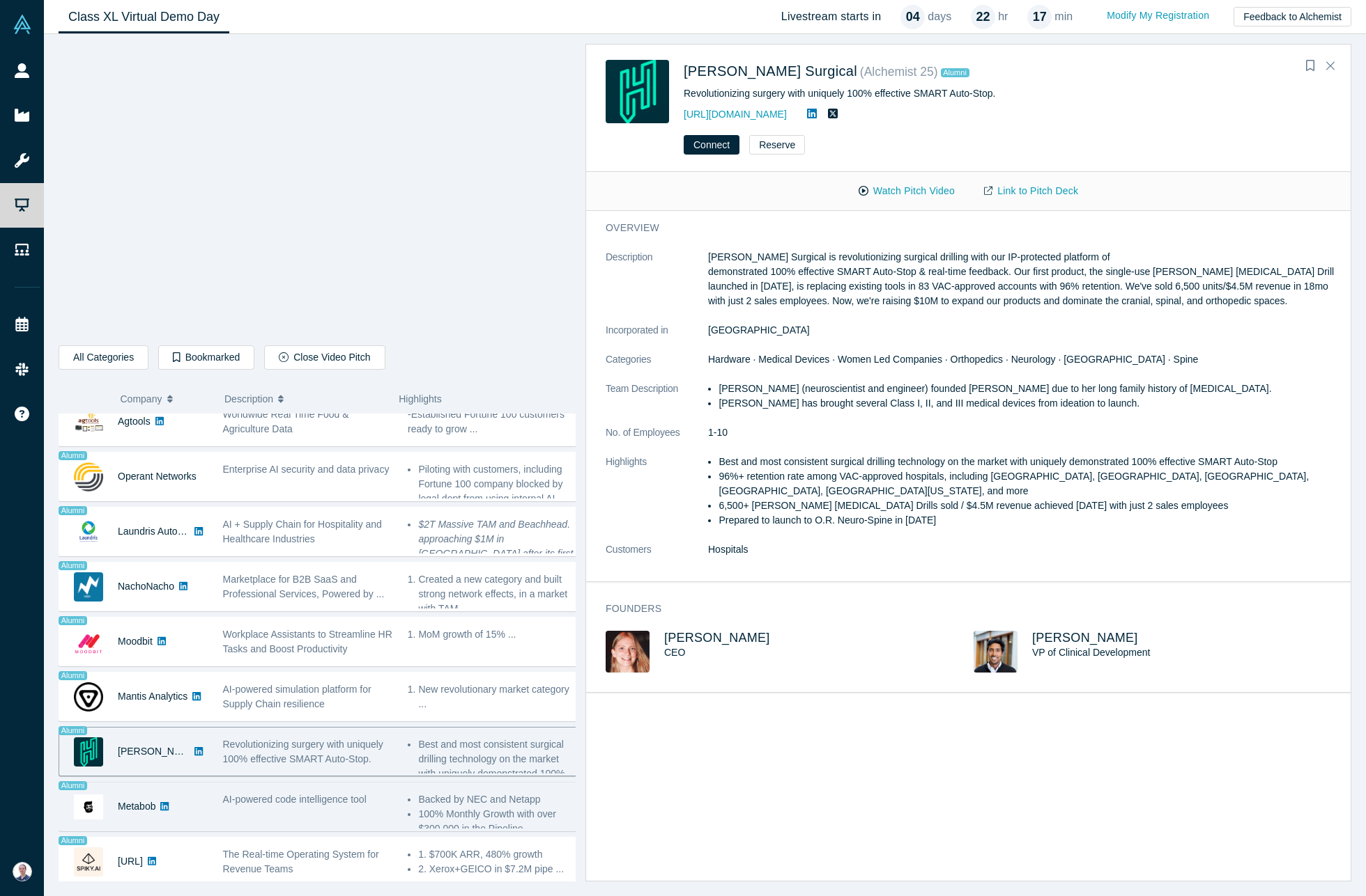
click at [377, 800] on div "AI-powered code intelligence tool" at bounding box center [308, 807] width 186 height 44
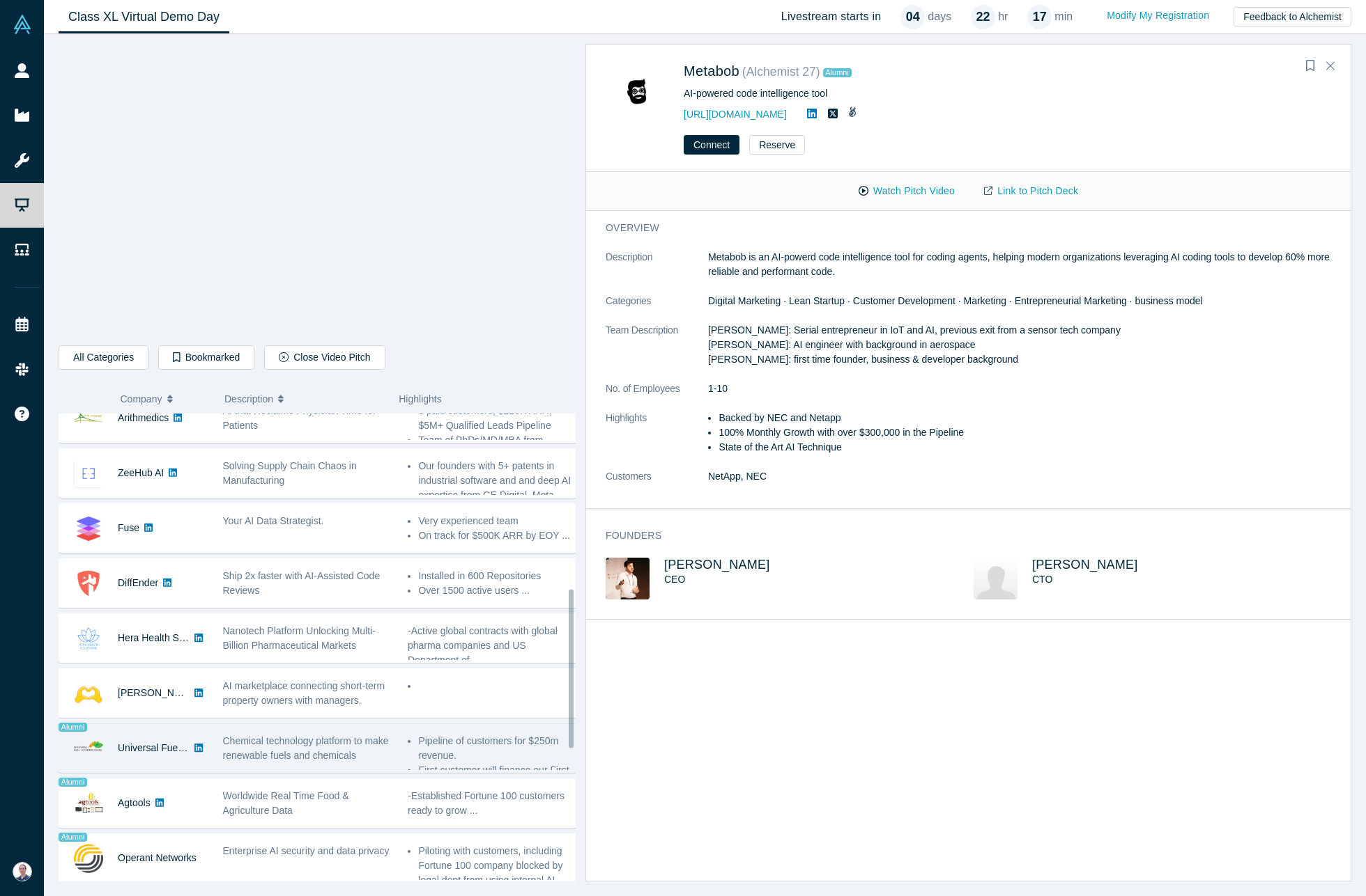
scroll to position [513, 0]
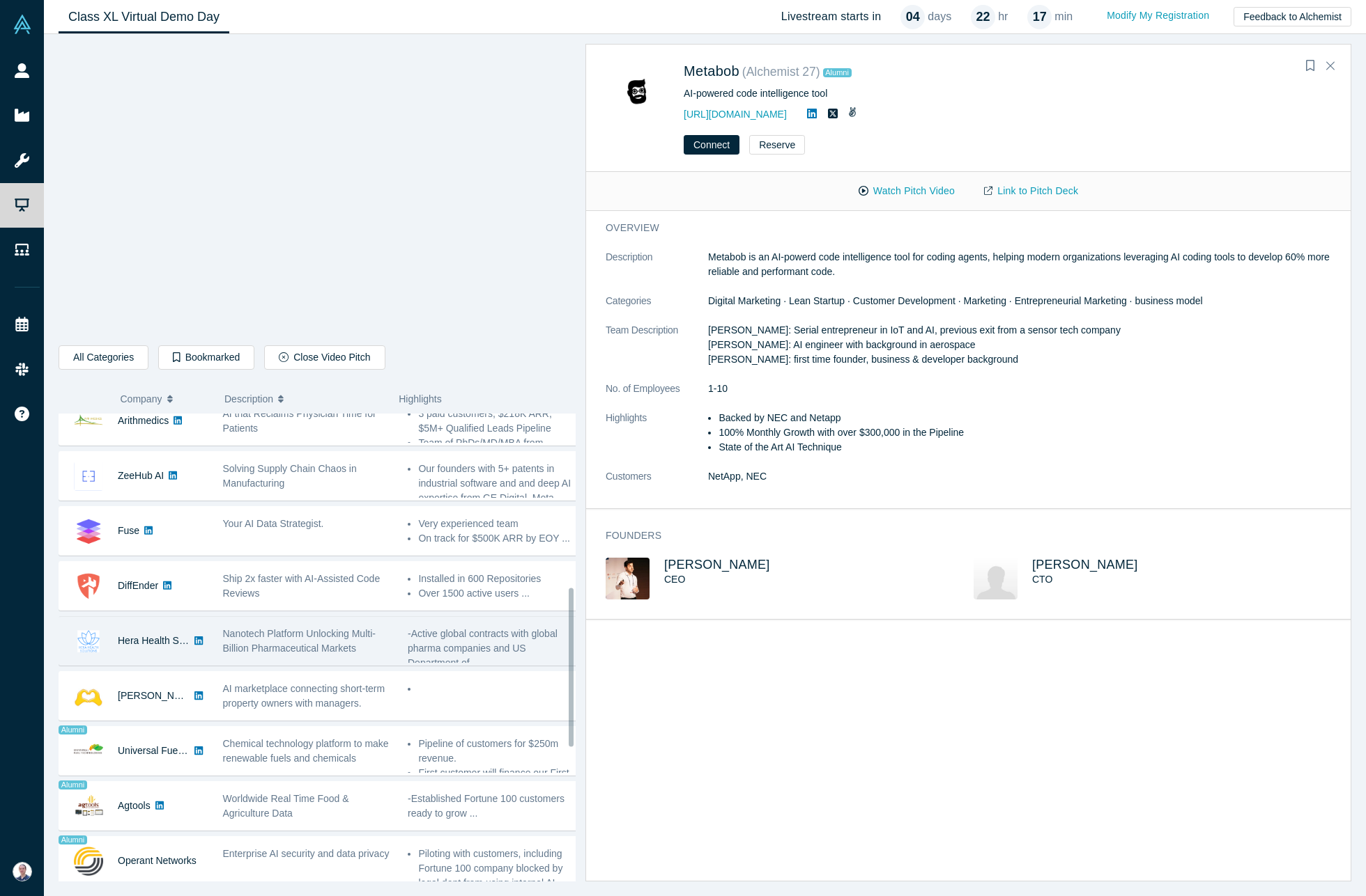
click at [368, 653] on div "Nanotech Platform Unlocking Multi-Billion Pharmaceutical Markets" at bounding box center [308, 642] width 171 height 30
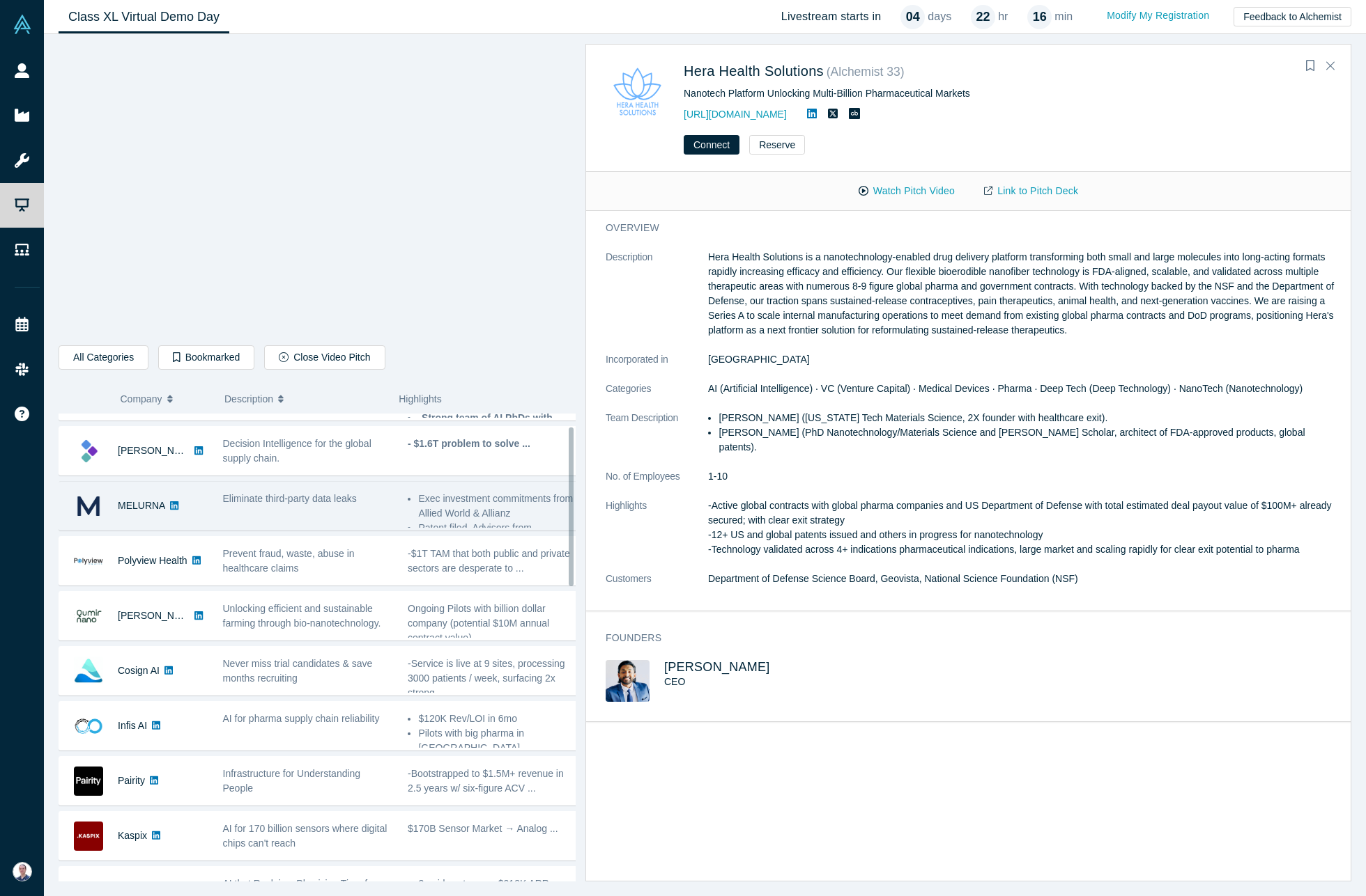
scroll to position [44, 0]
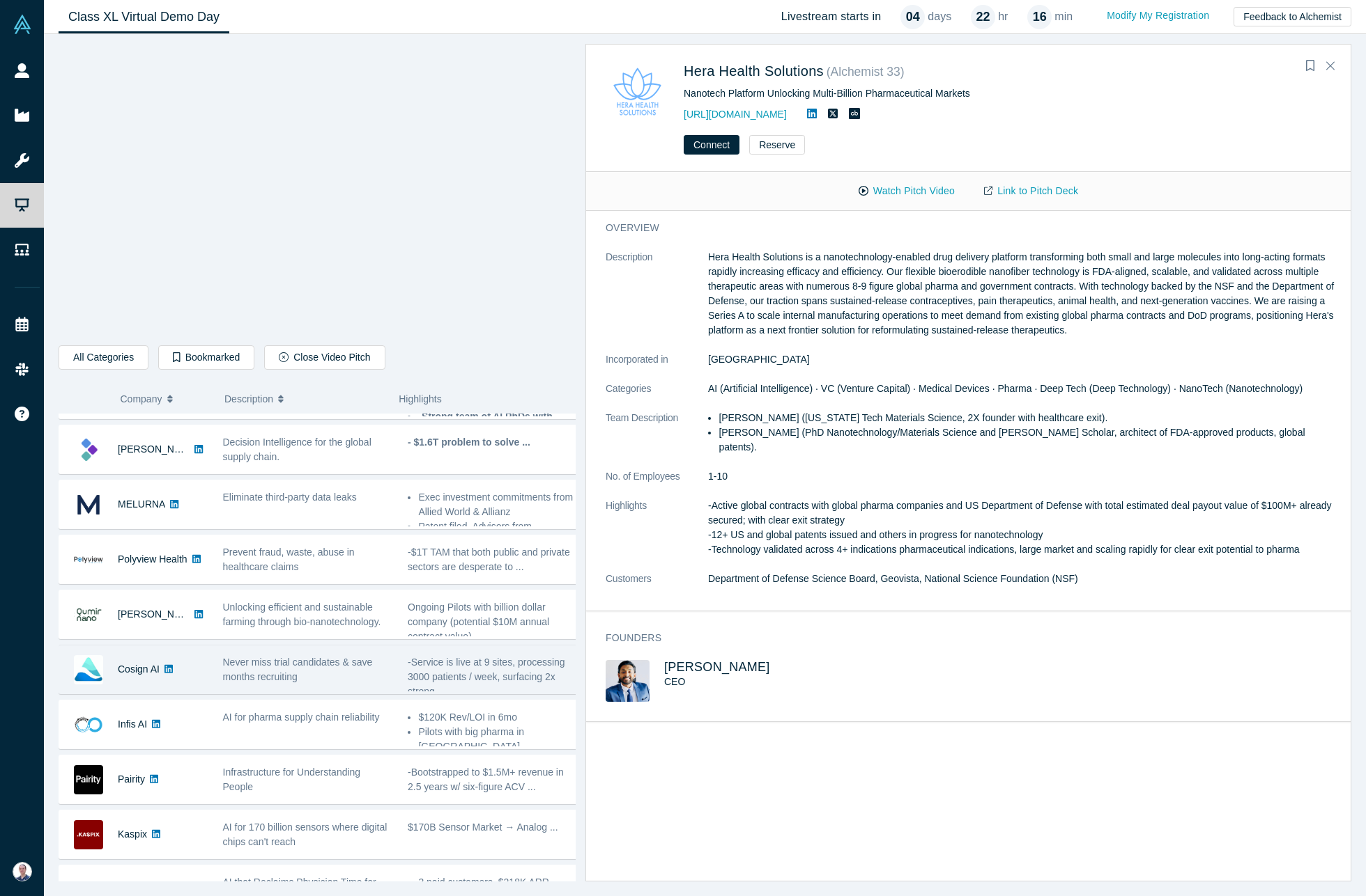
click at [342, 672] on div "Never miss trial candidates & save months recruiting" at bounding box center [308, 670] width 171 height 30
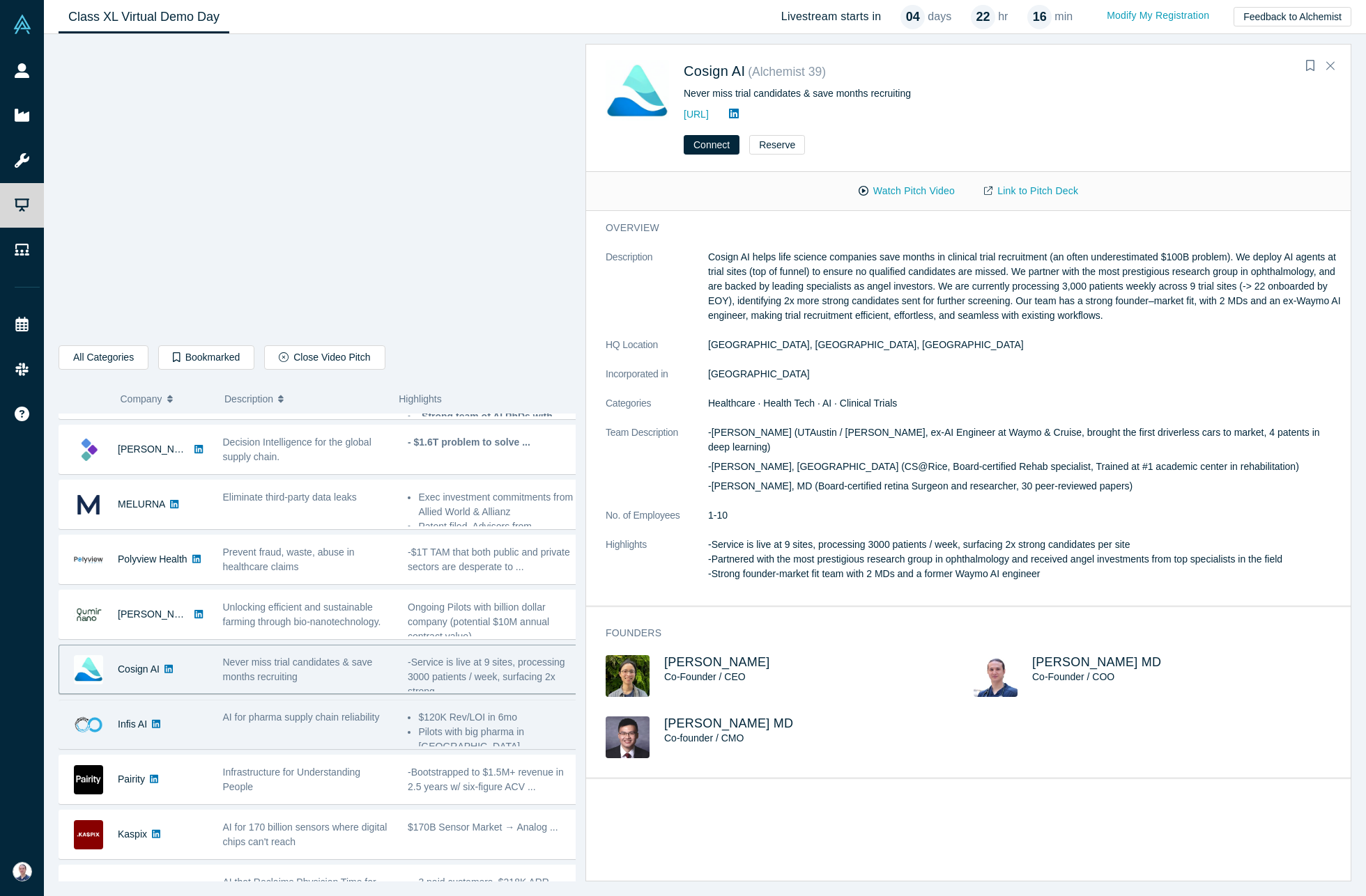
click at [319, 713] on span "AI for pharma supply chain reliability" at bounding box center [301, 718] width 157 height 11
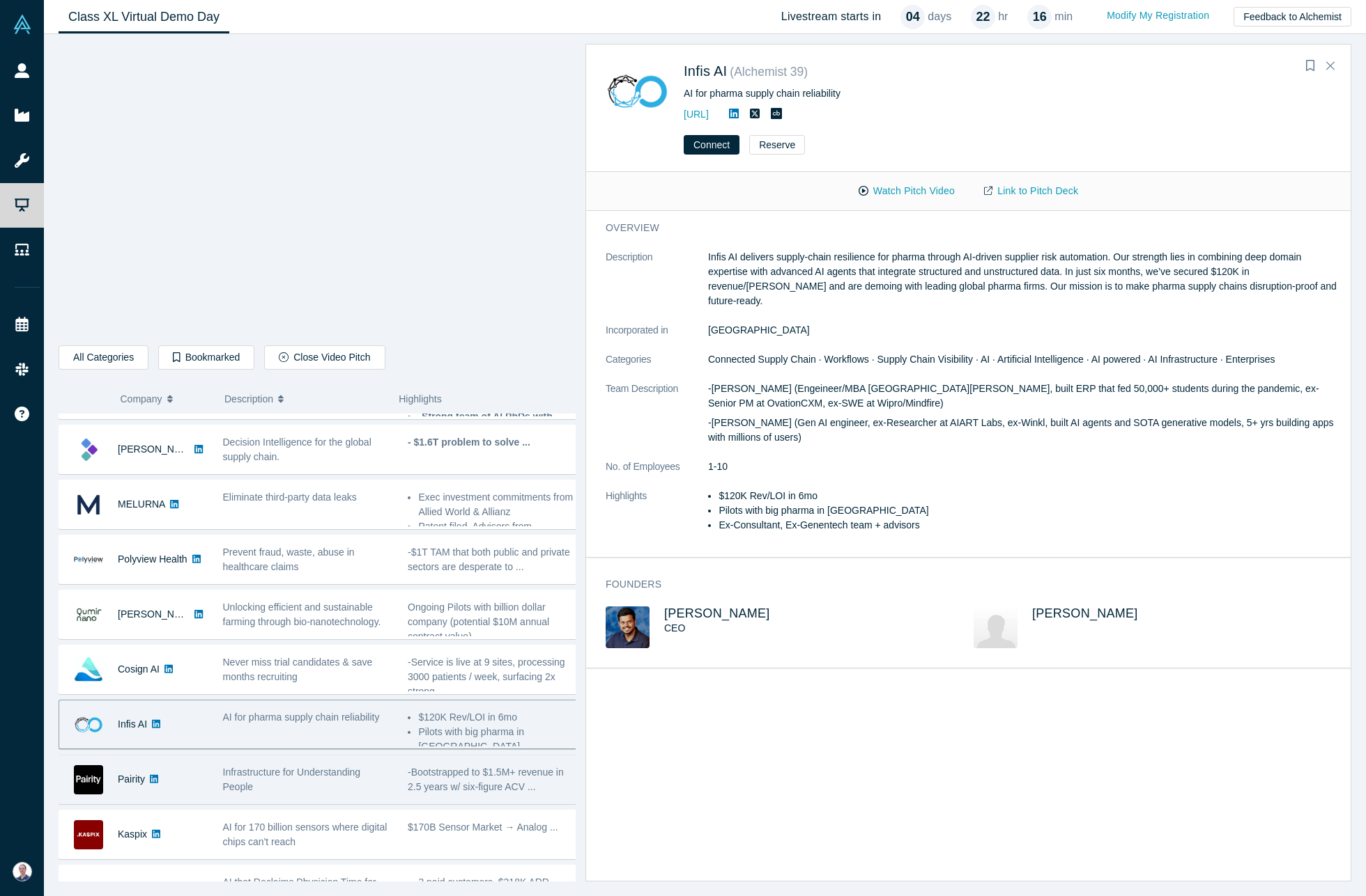
click at [341, 776] on span "Infrastructure for Understanding People" at bounding box center [291, 780] width 138 height 26
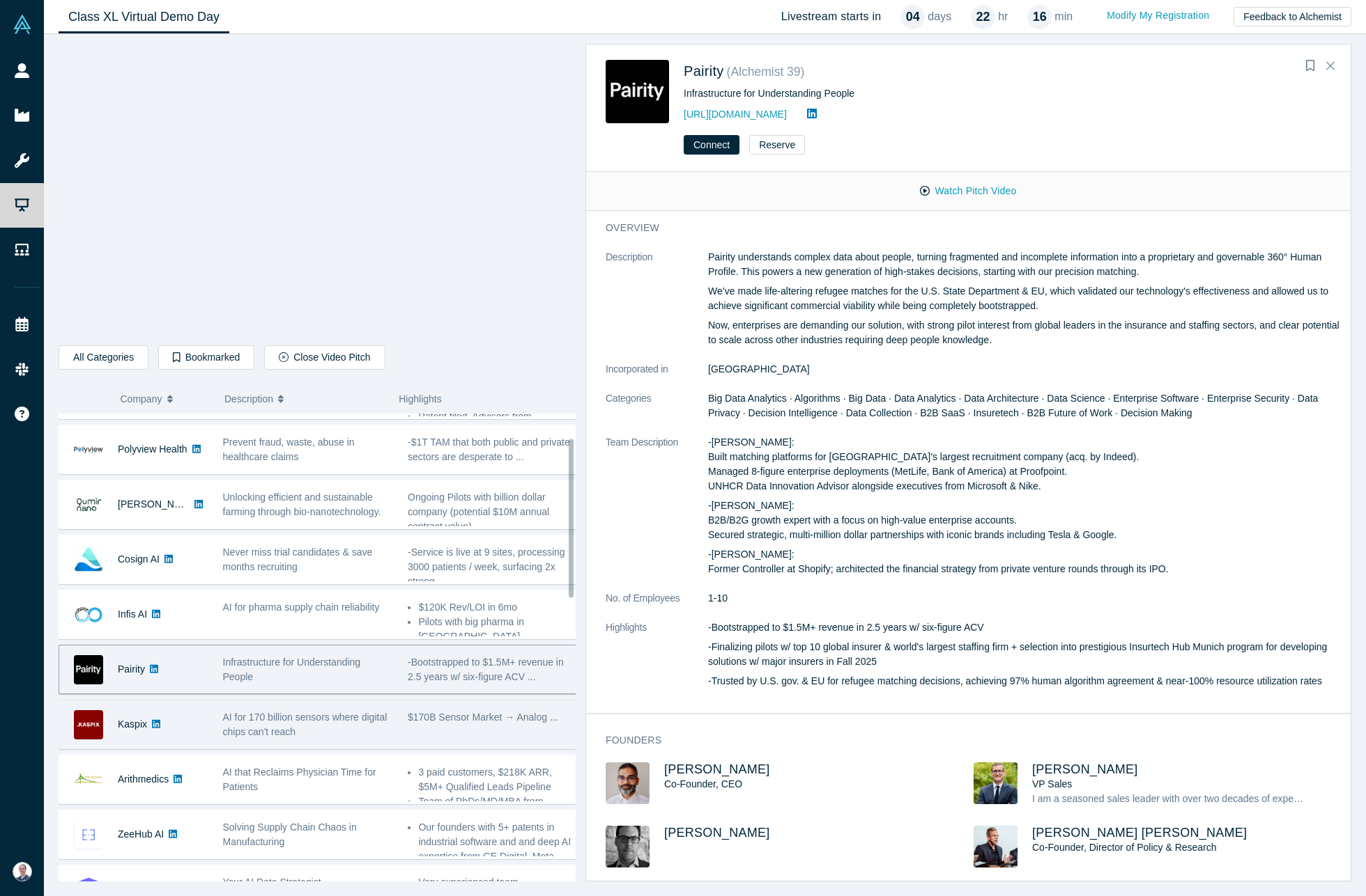
scroll to position [0, 0]
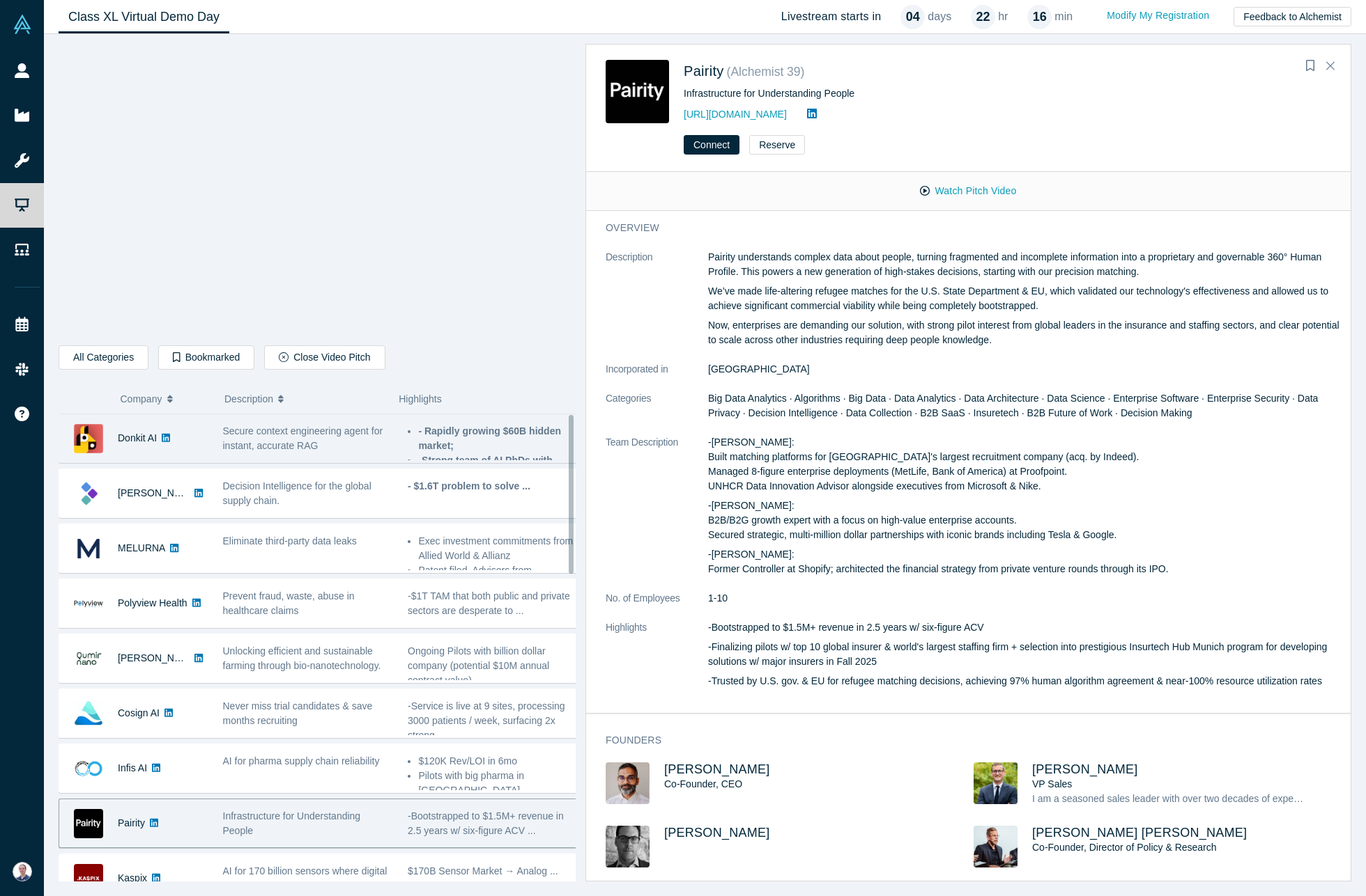
click at [327, 450] on div "Secure context engineering agent for instant, accurate RAG" at bounding box center [308, 439] width 171 height 30
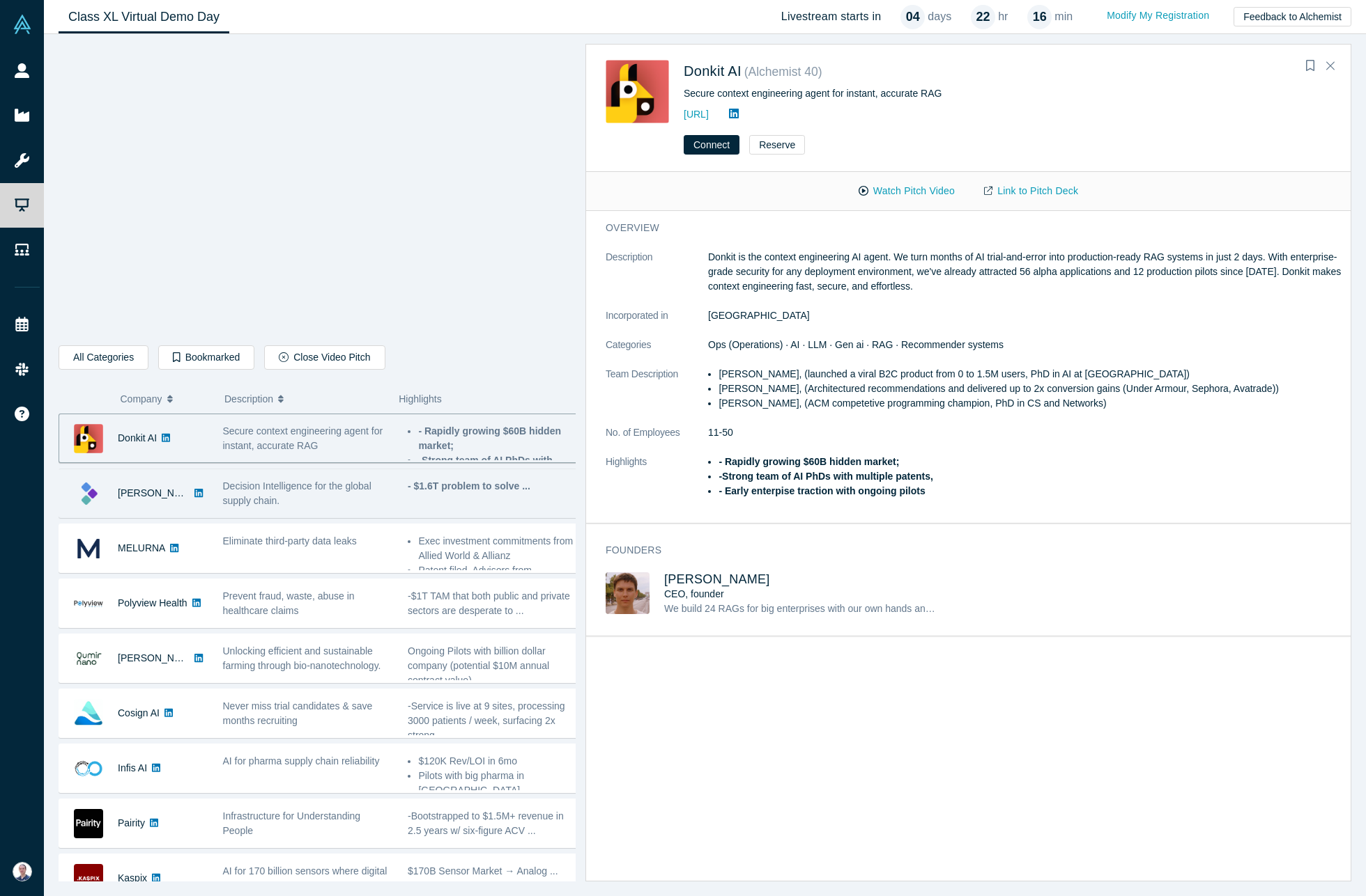
click at [321, 491] on div "Decision Intelligence for the global supply chain." at bounding box center [308, 494] width 171 height 30
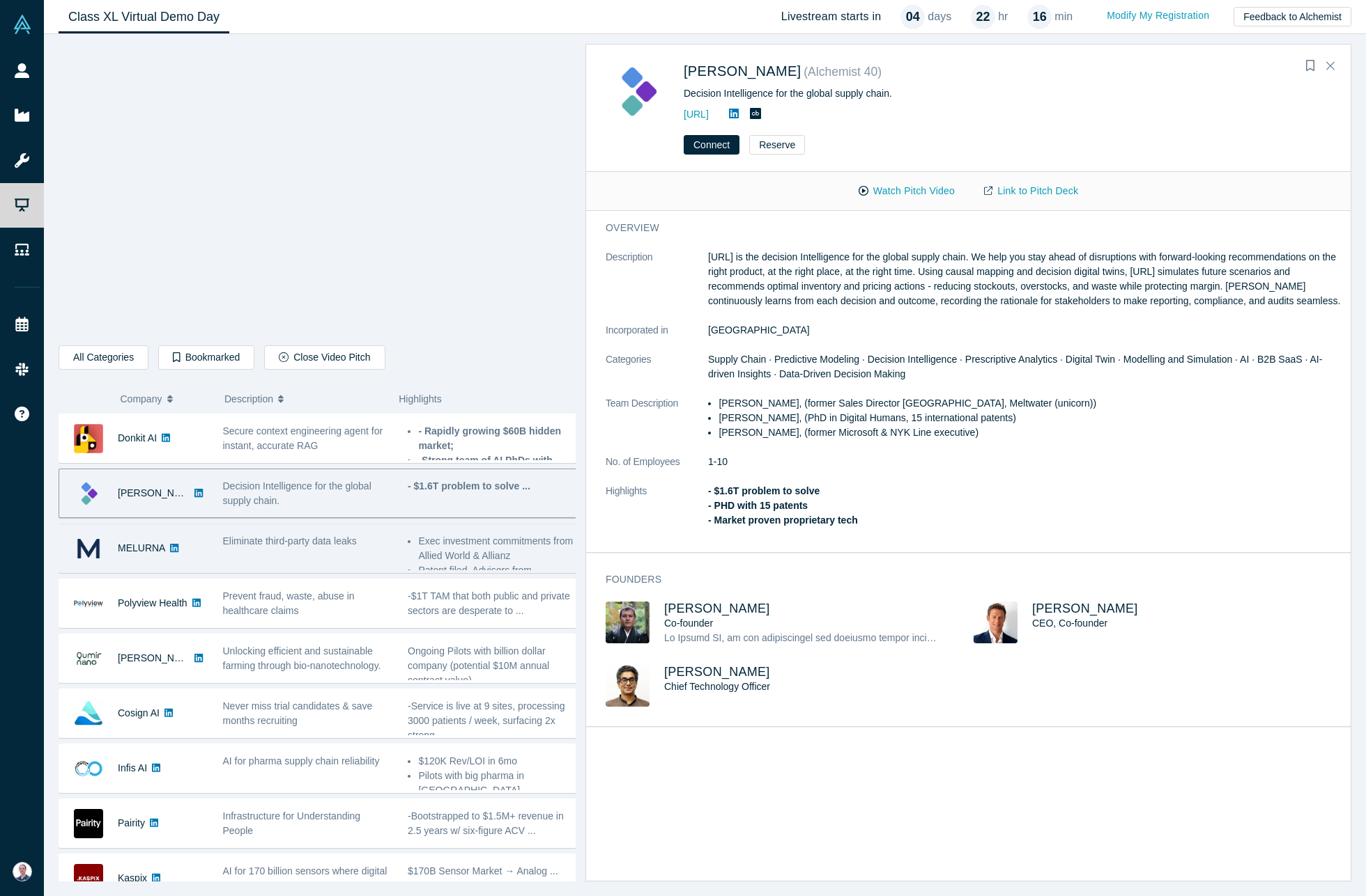
click at [306, 561] on div "Eliminate third-party data leaks" at bounding box center [308, 549] width 186 height 44
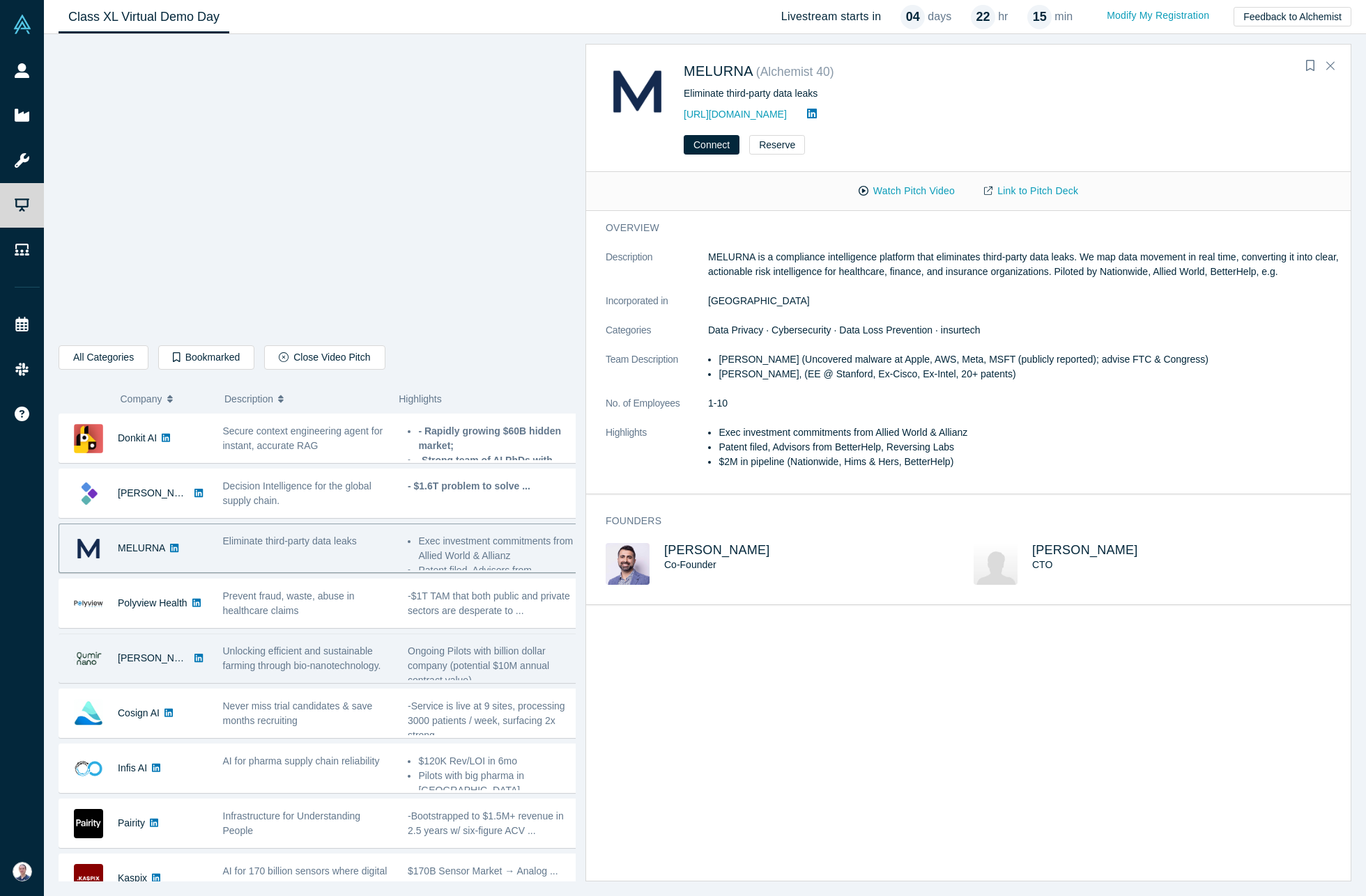
click at [304, 644] on div "Unlocking efficient and sustainable farming through bio-nanotechnology." at bounding box center [308, 659] width 171 height 30
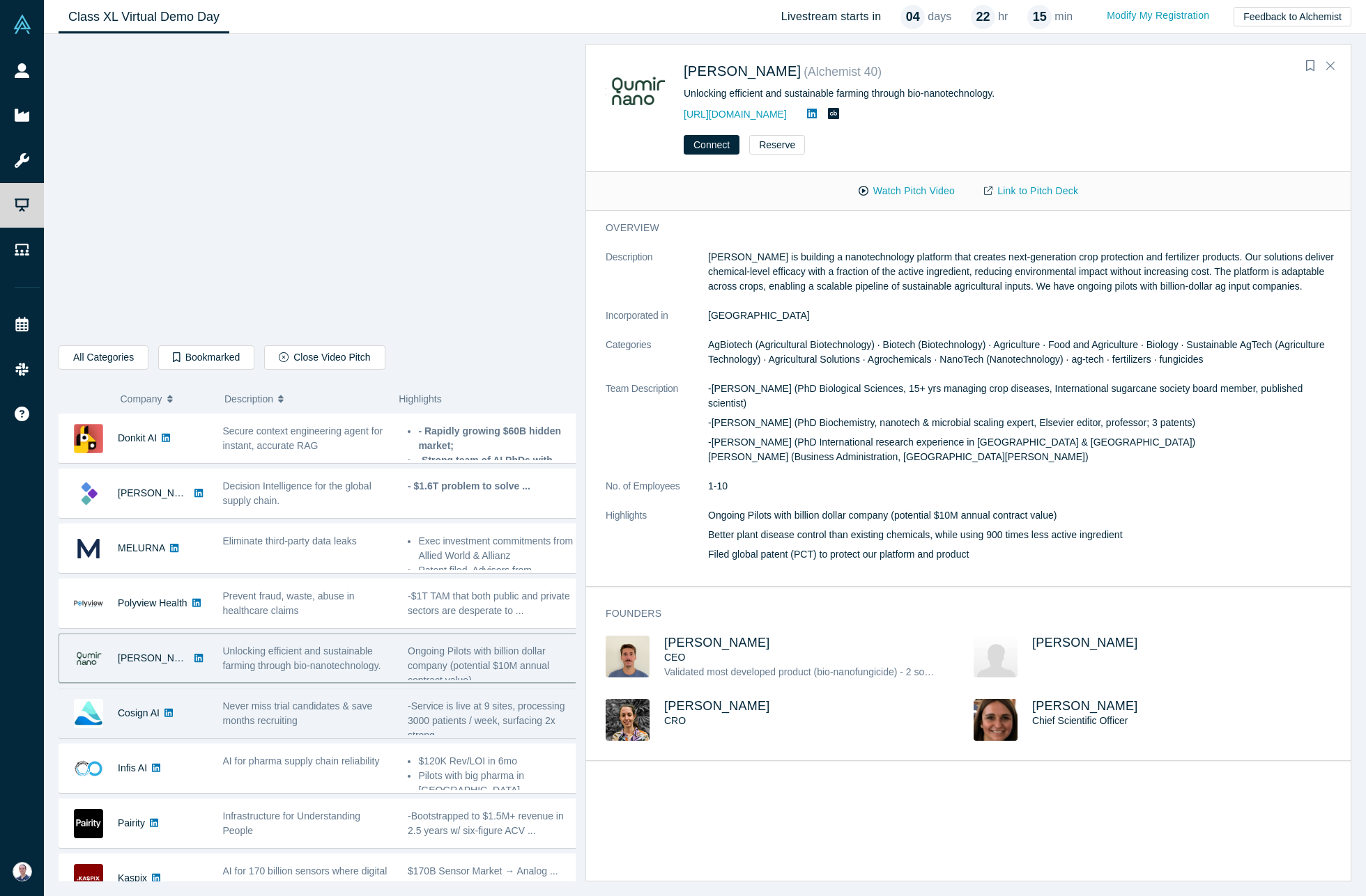
click at [339, 701] on span "Never miss trial candidates & save months recruiting" at bounding box center [298, 714] width 150 height 26
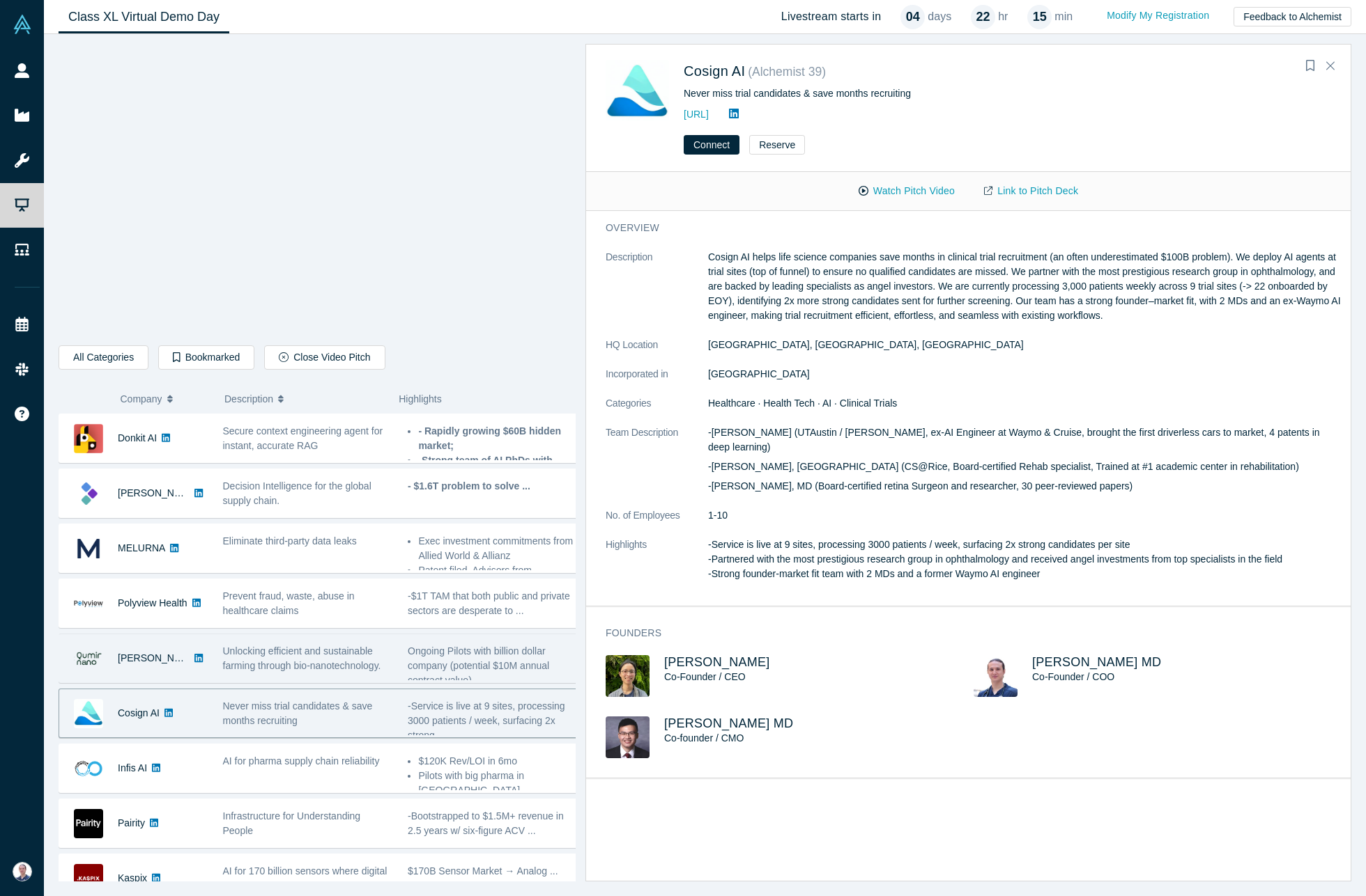
click at [337, 678] on div "Unlocking efficient and sustainable farming through bio-nanotechnology." at bounding box center [308, 659] width 186 height 44
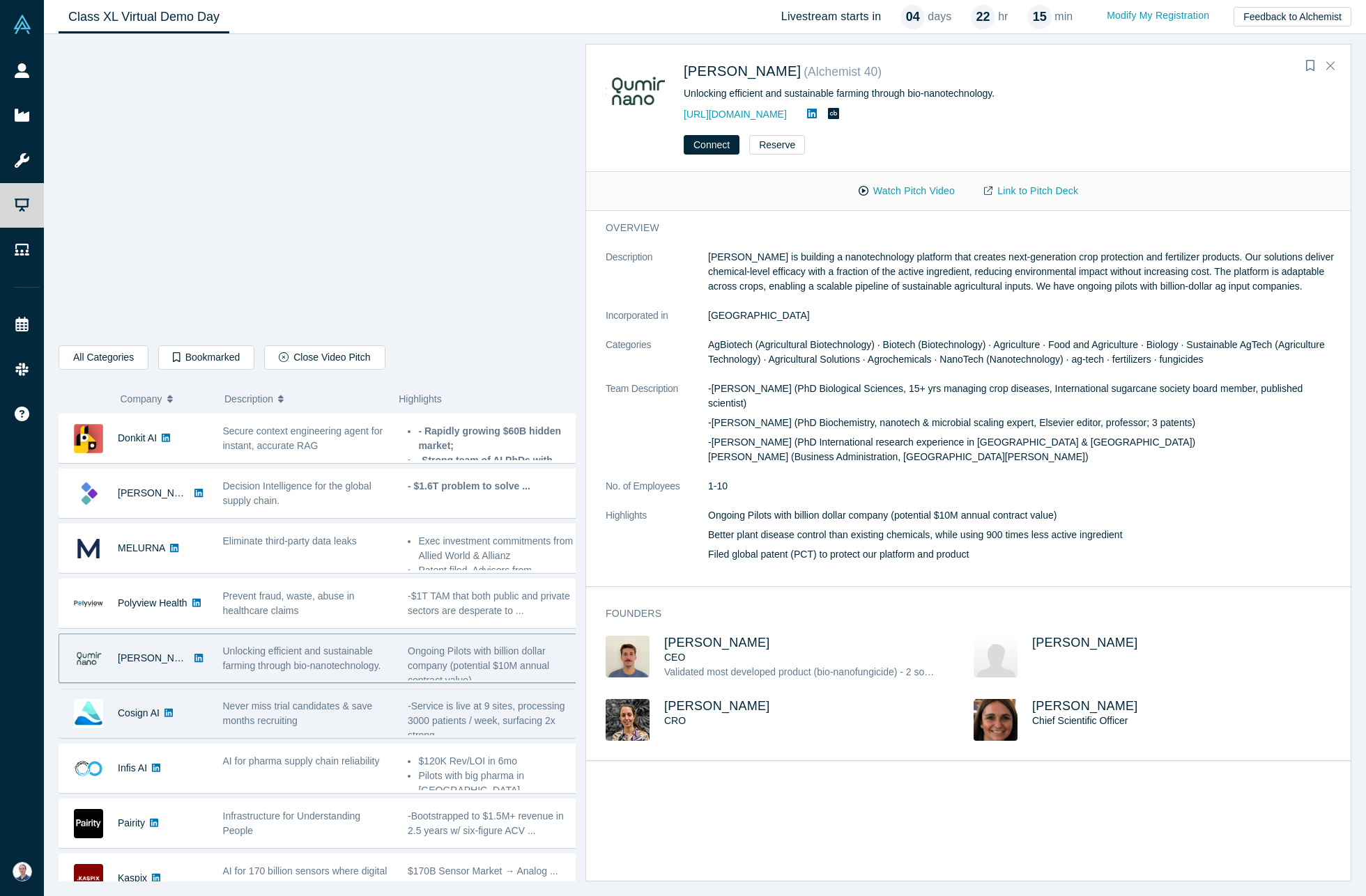
click at [329, 711] on span "Never miss trial candidates & save months recruiting" at bounding box center [298, 714] width 150 height 26
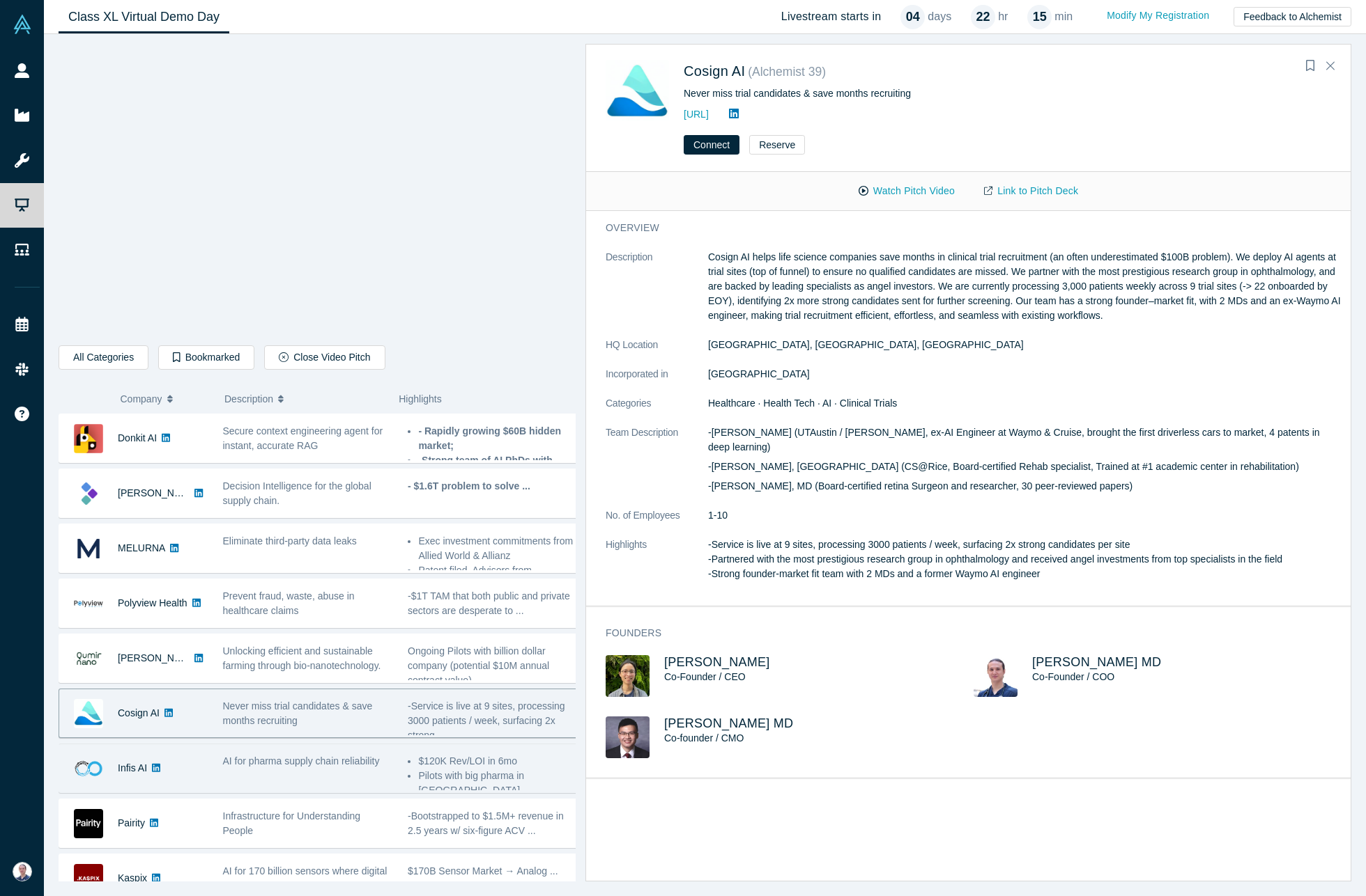
click at [328, 757] on span "AI for pharma supply chain reliability" at bounding box center [301, 761] width 157 height 11
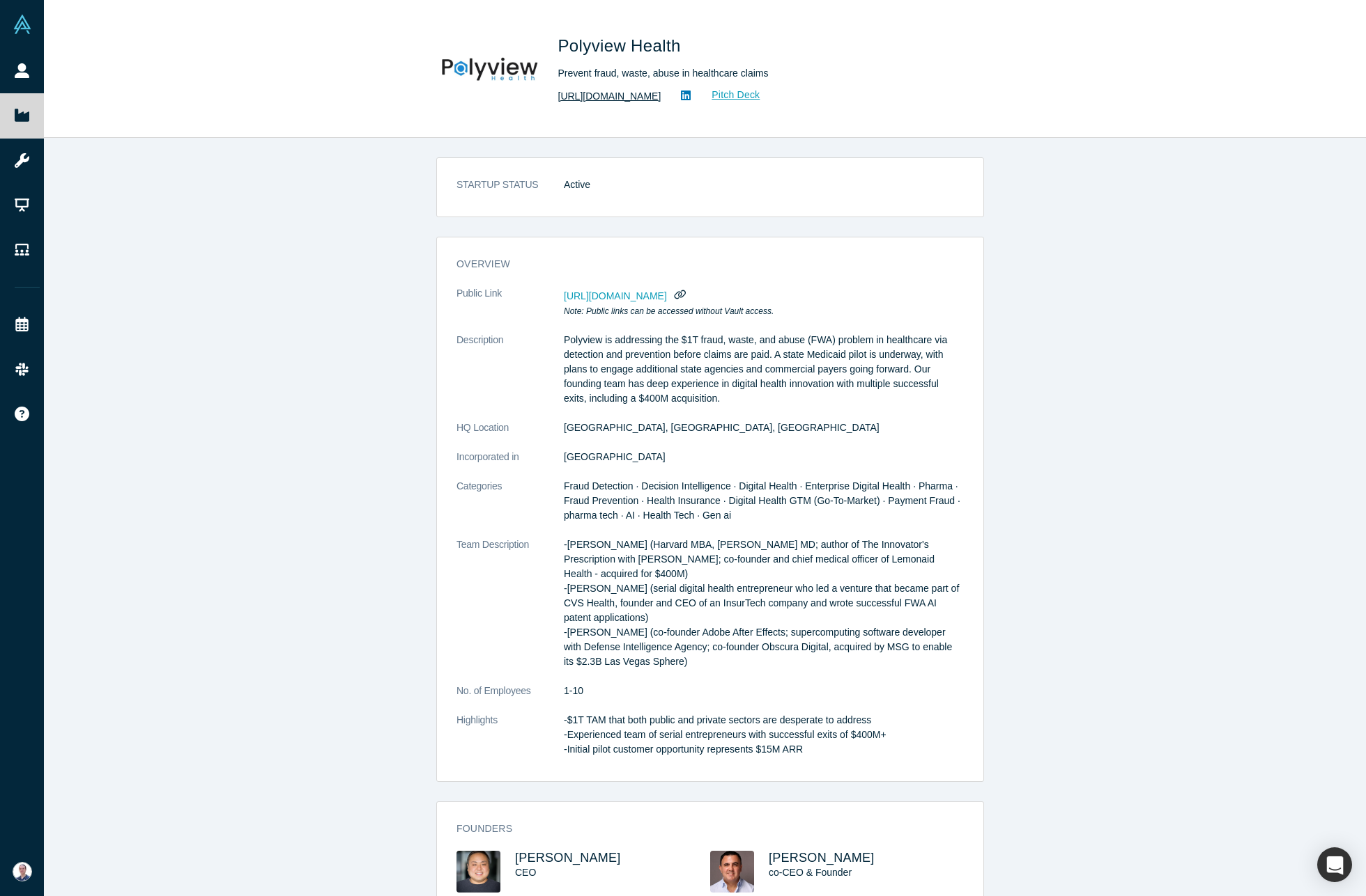
click at [662, 95] on link "[URL][DOMAIN_NAME]" at bounding box center [610, 97] width 104 height 15
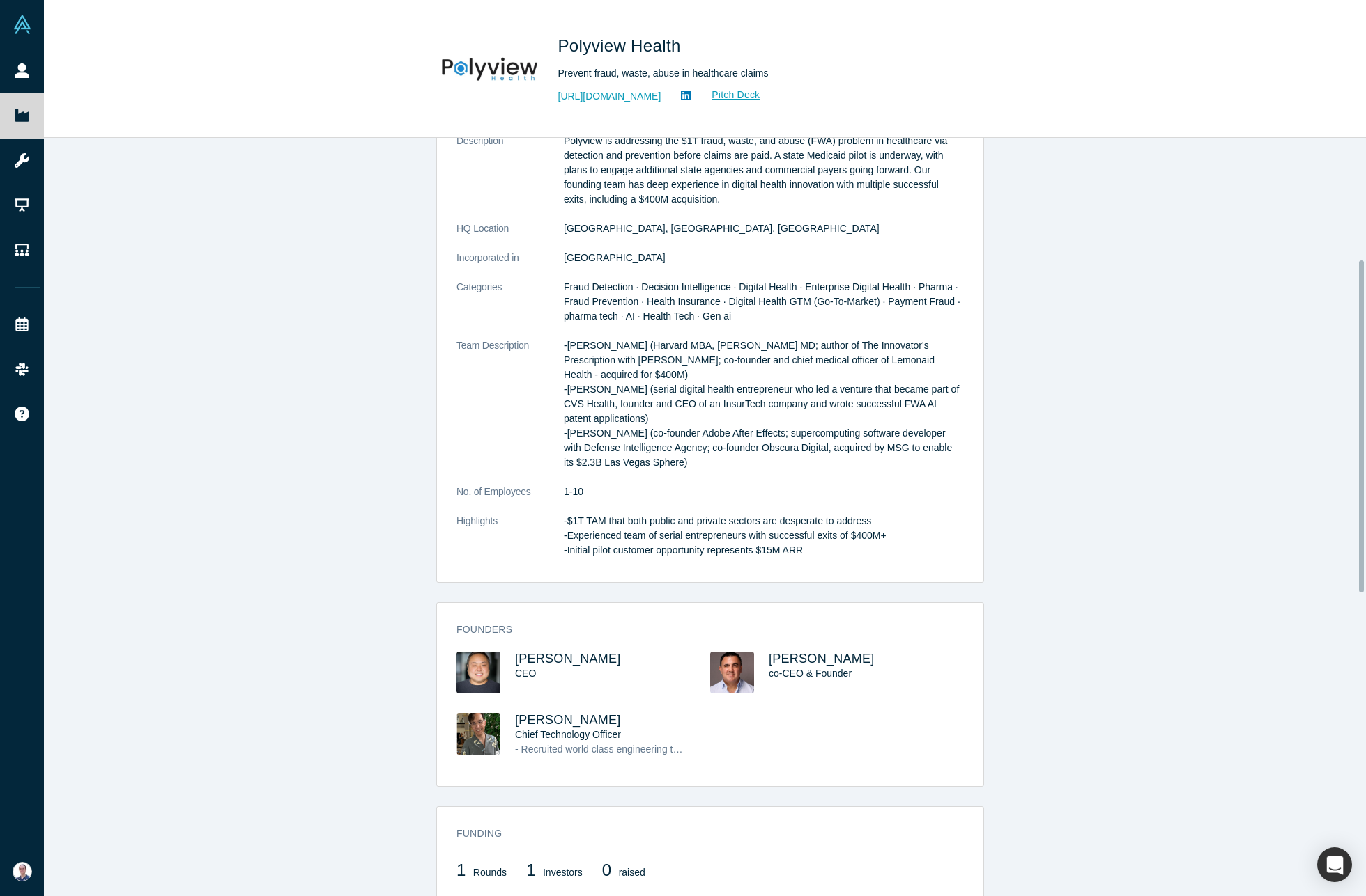
scroll to position [277, 0]
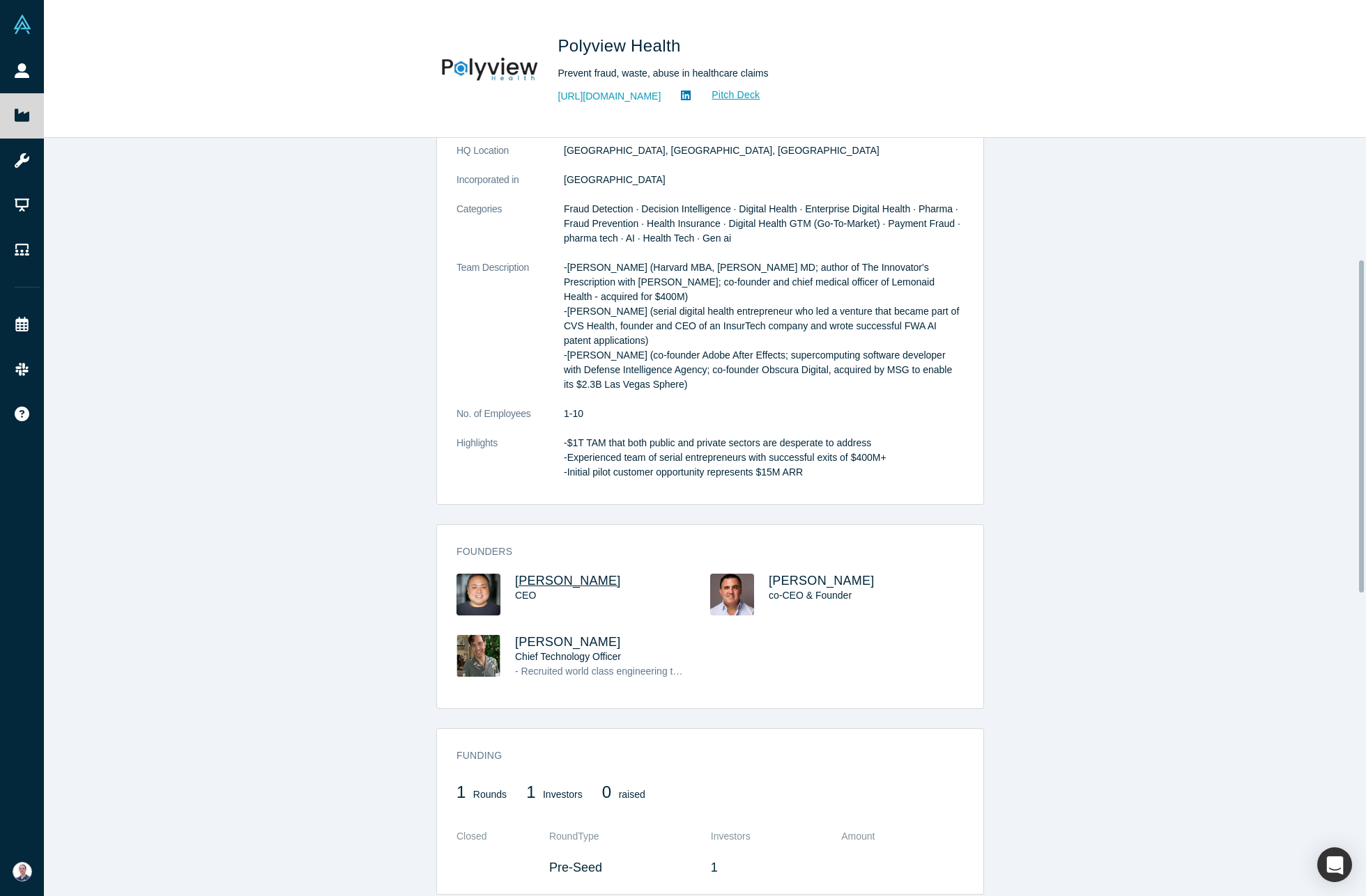
click at [536, 577] on span "[PERSON_NAME]" at bounding box center [567, 580] width 106 height 14
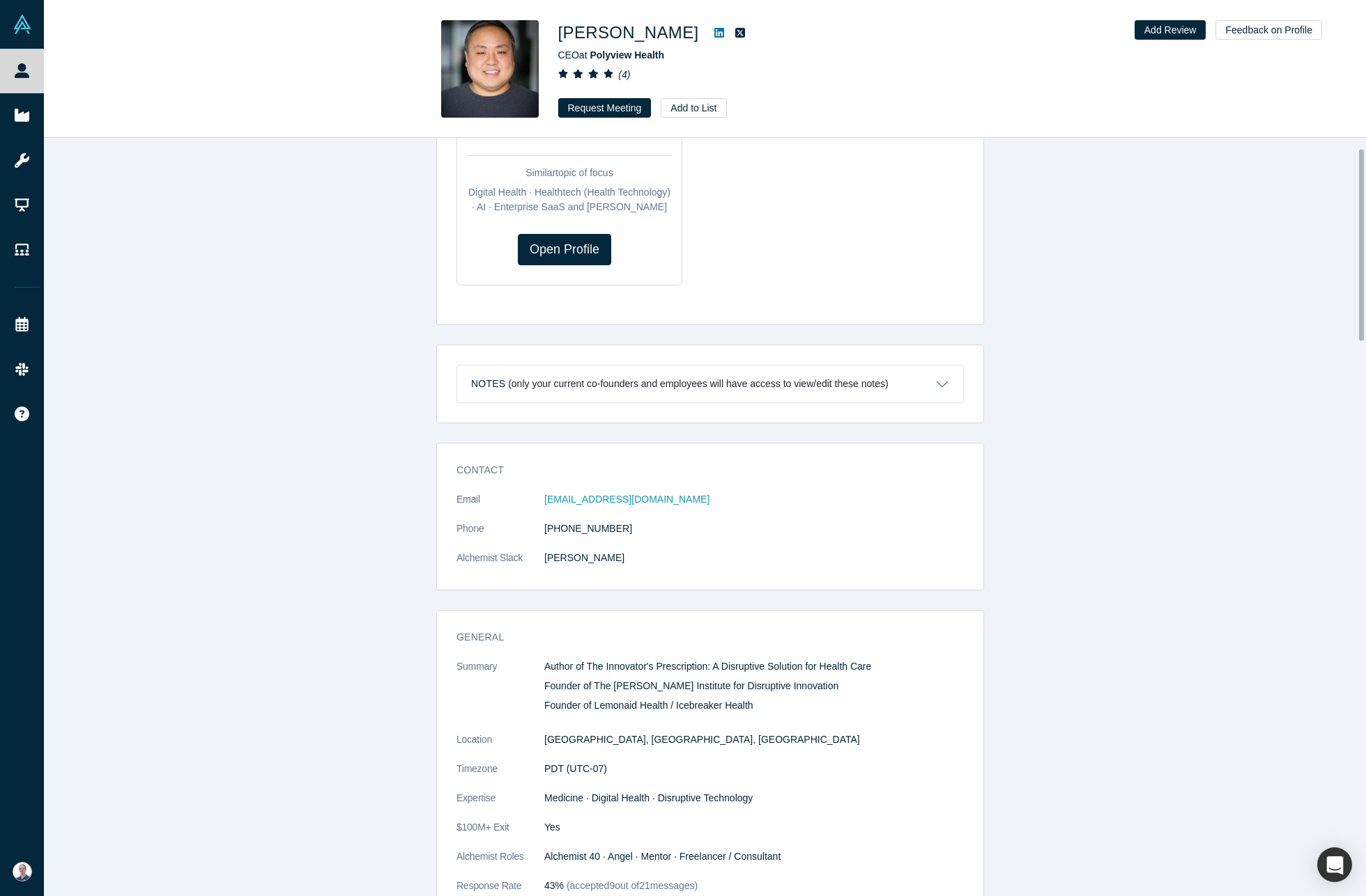
scroll to position [375, 0]
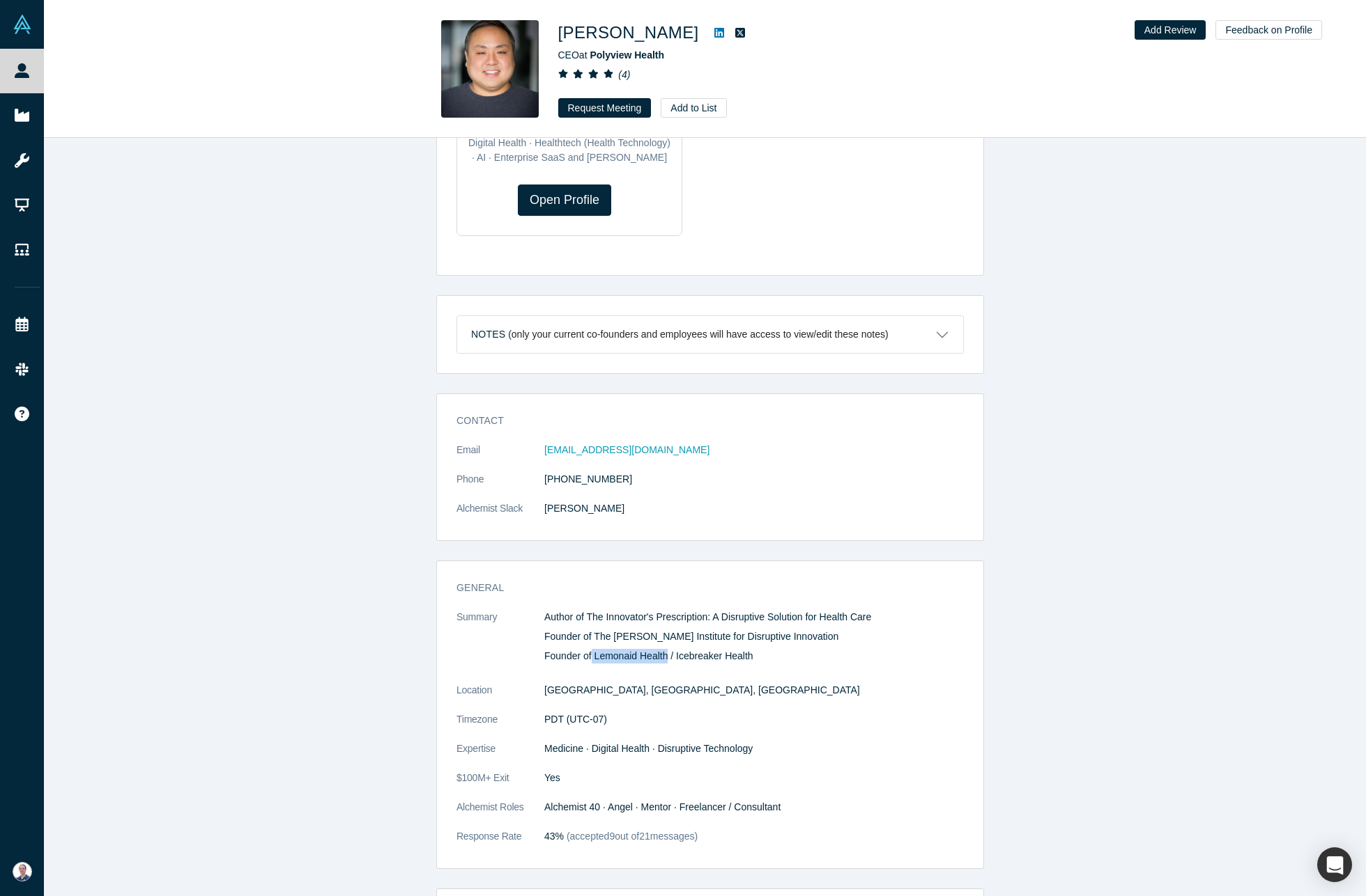
drag, startPoint x: 588, startPoint y: 659, endPoint x: 661, endPoint y: 661, distance: 73.0
click at [661, 661] on p "Founder of Lemonaid Health / Icebreaker Health" at bounding box center [754, 657] width 420 height 15
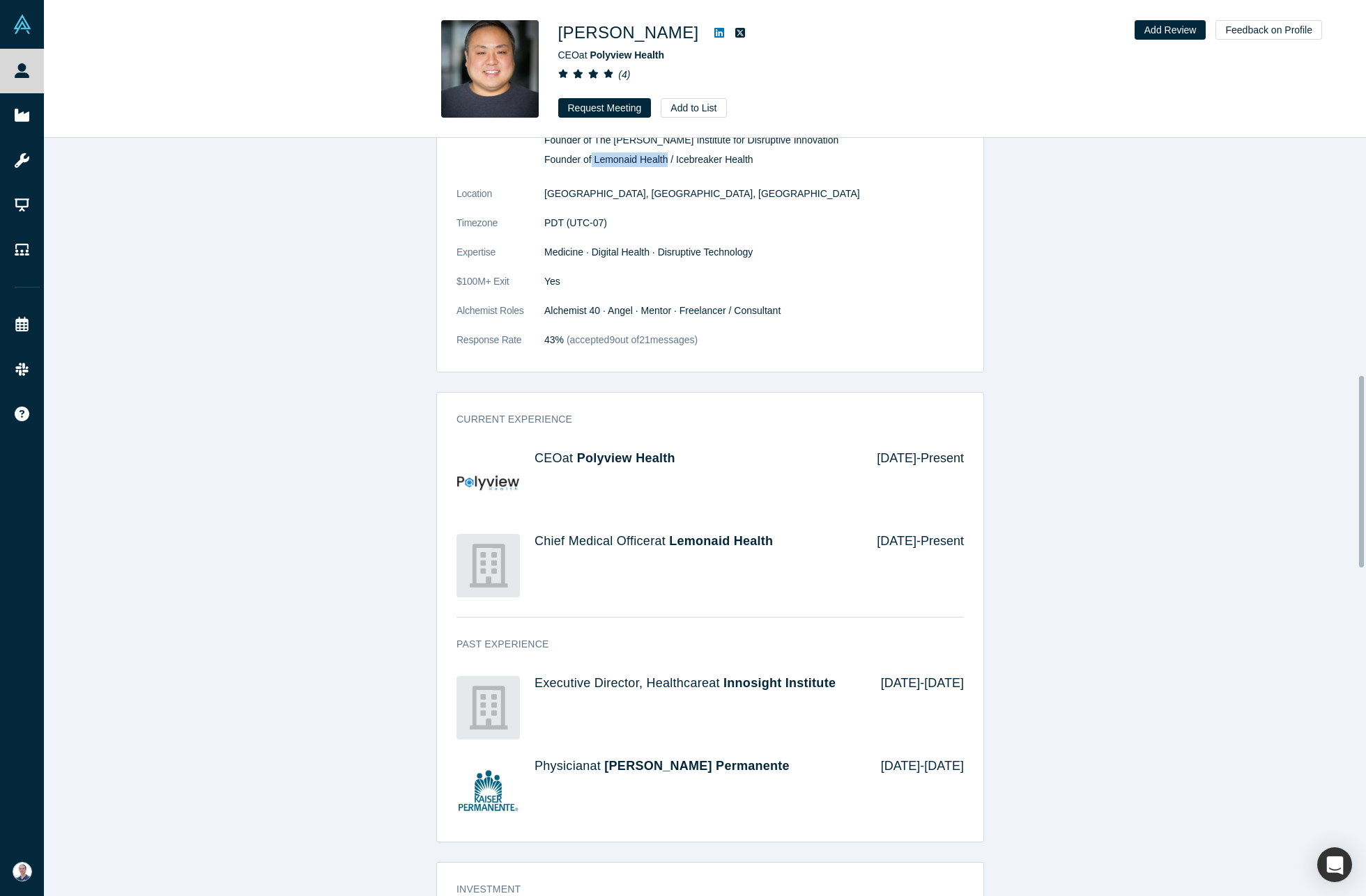
scroll to position [942, 0]
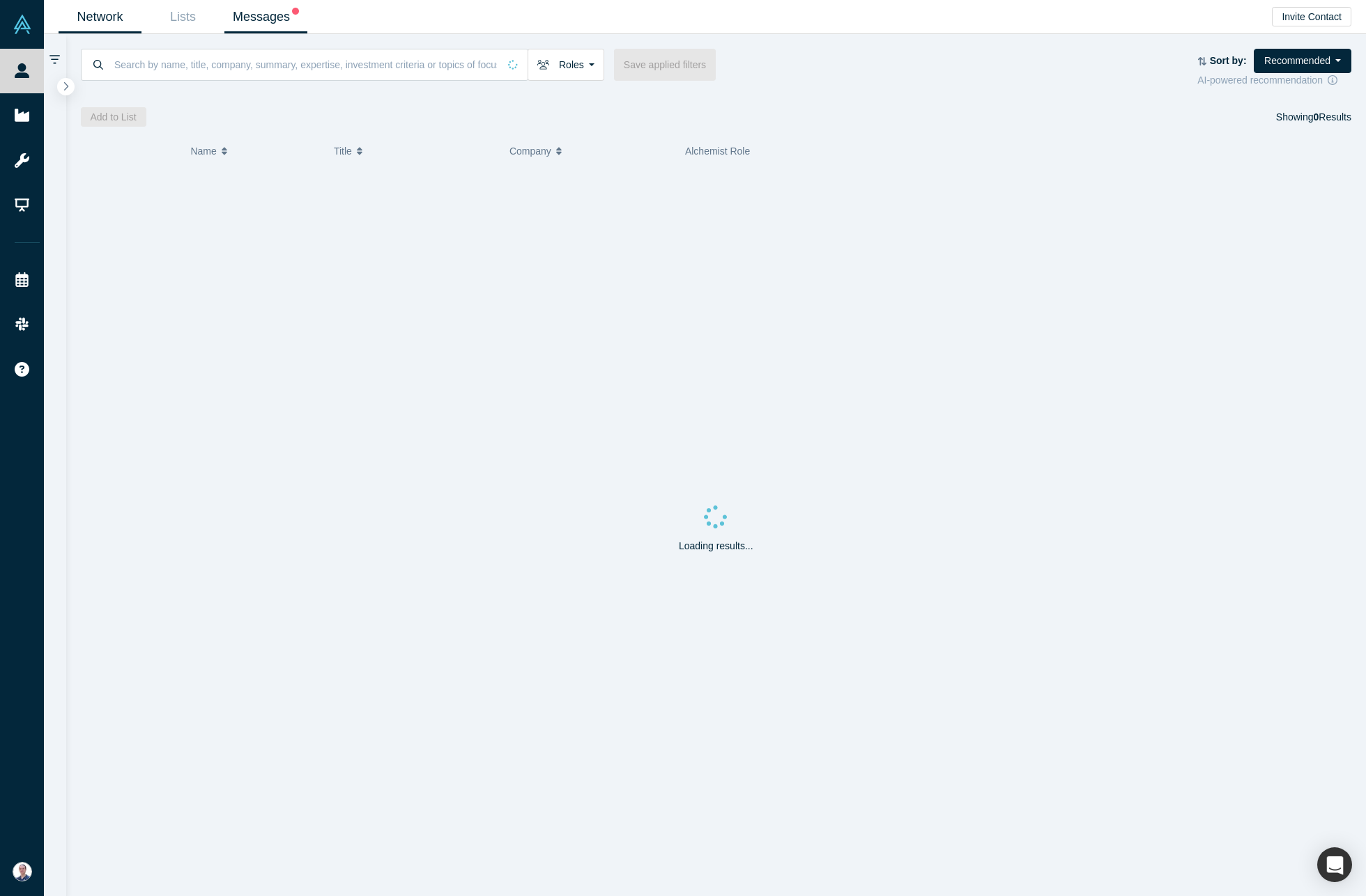
click at [250, 21] on link "Messages" at bounding box center [266, 17] width 83 height 32
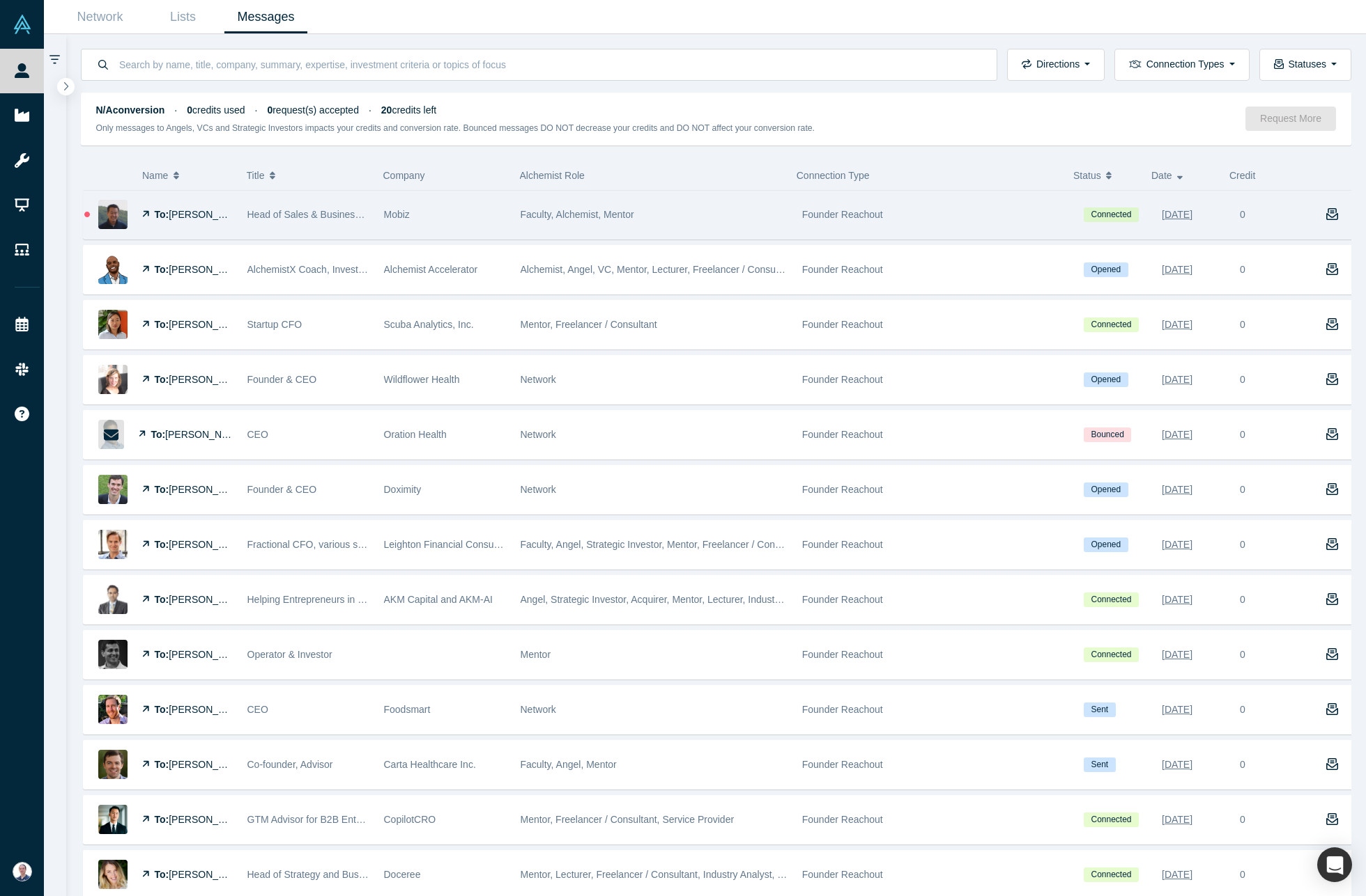
click at [443, 219] on div "Mobiz" at bounding box center [445, 215] width 122 height 48
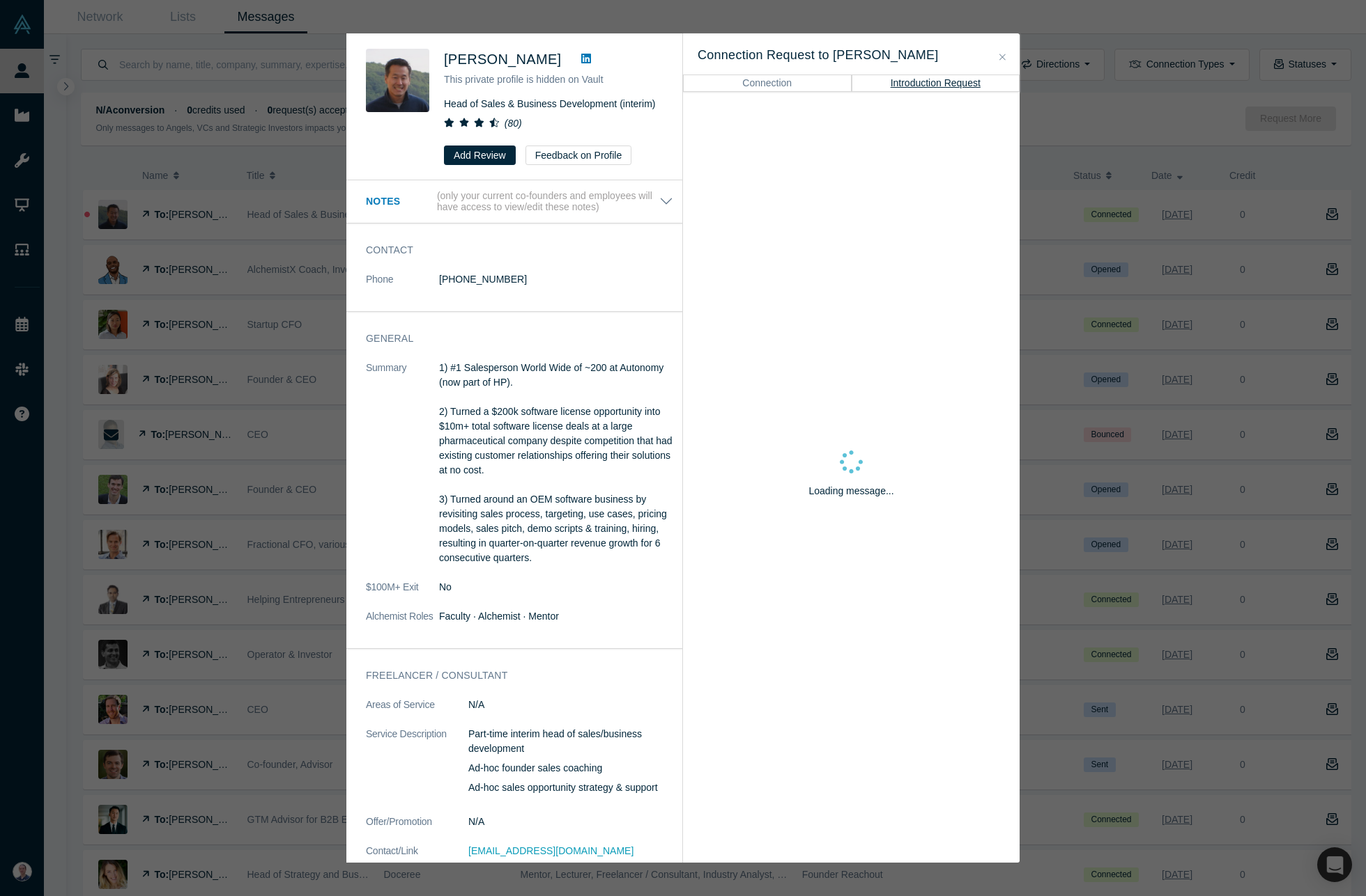
click at [1003, 53] on icon "Close" at bounding box center [1002, 57] width 6 height 10
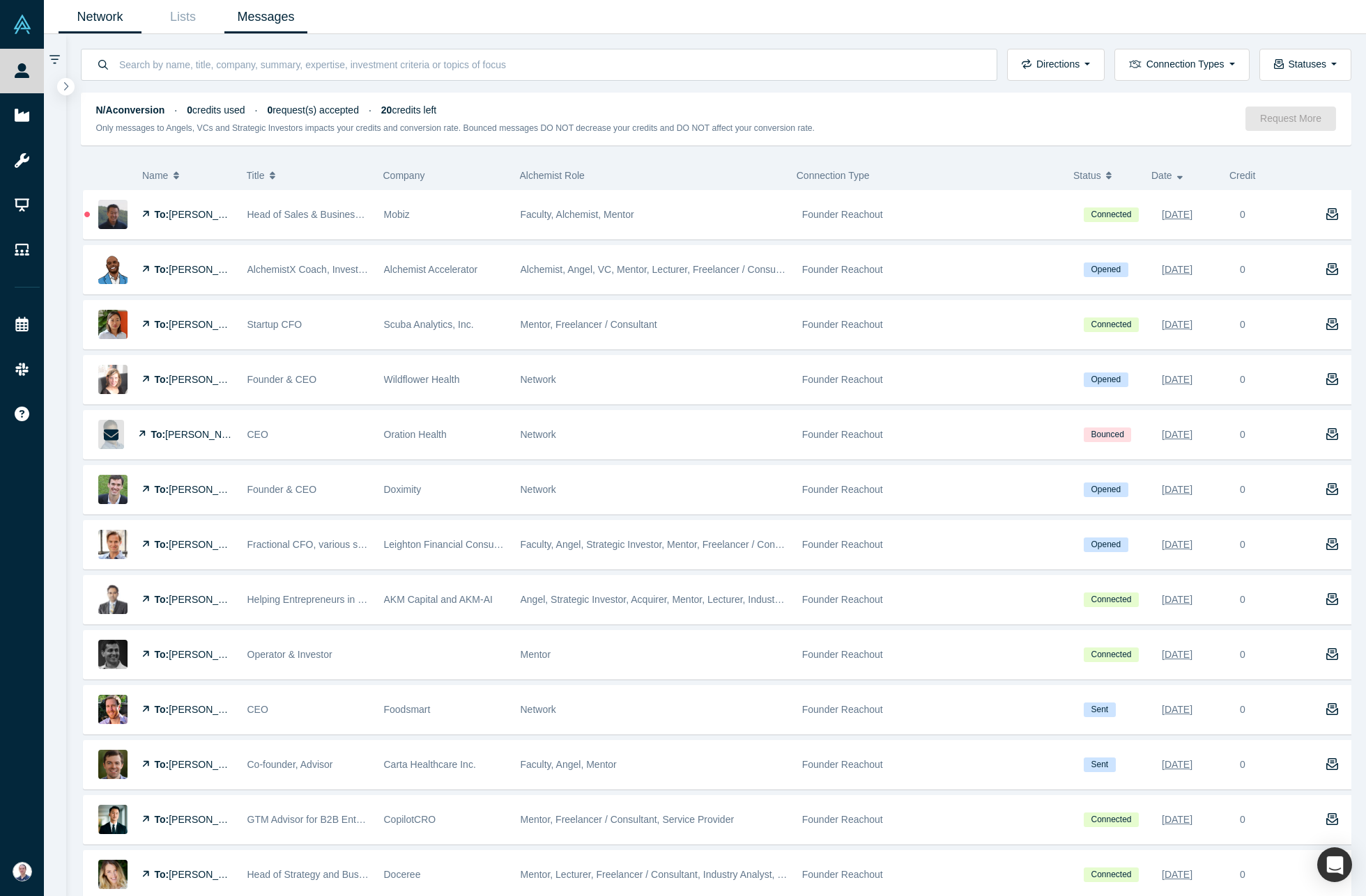
click at [123, 19] on link "Network" at bounding box center [100, 17] width 83 height 32
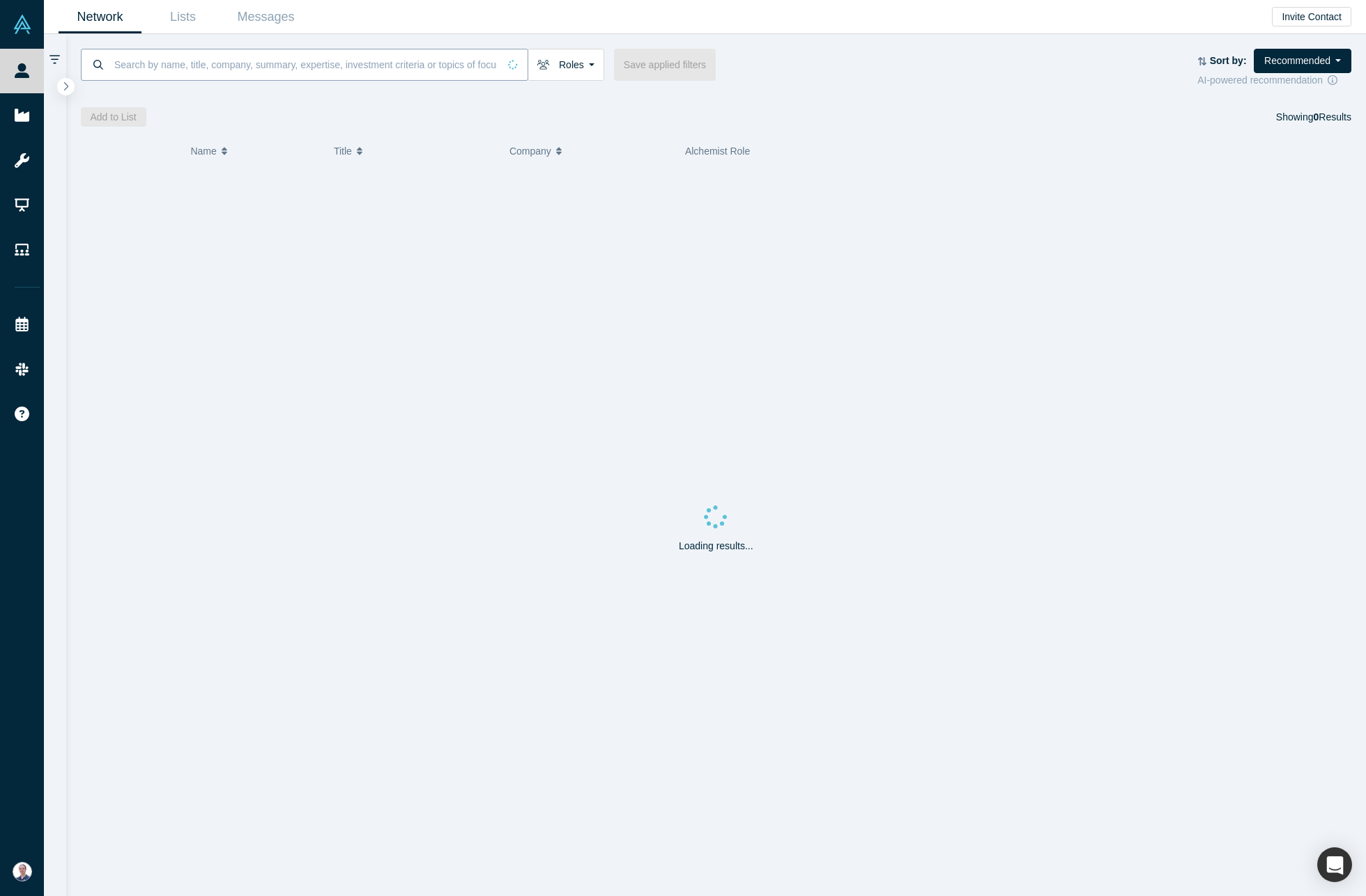
click at [213, 67] on input at bounding box center [305, 64] width 385 height 32
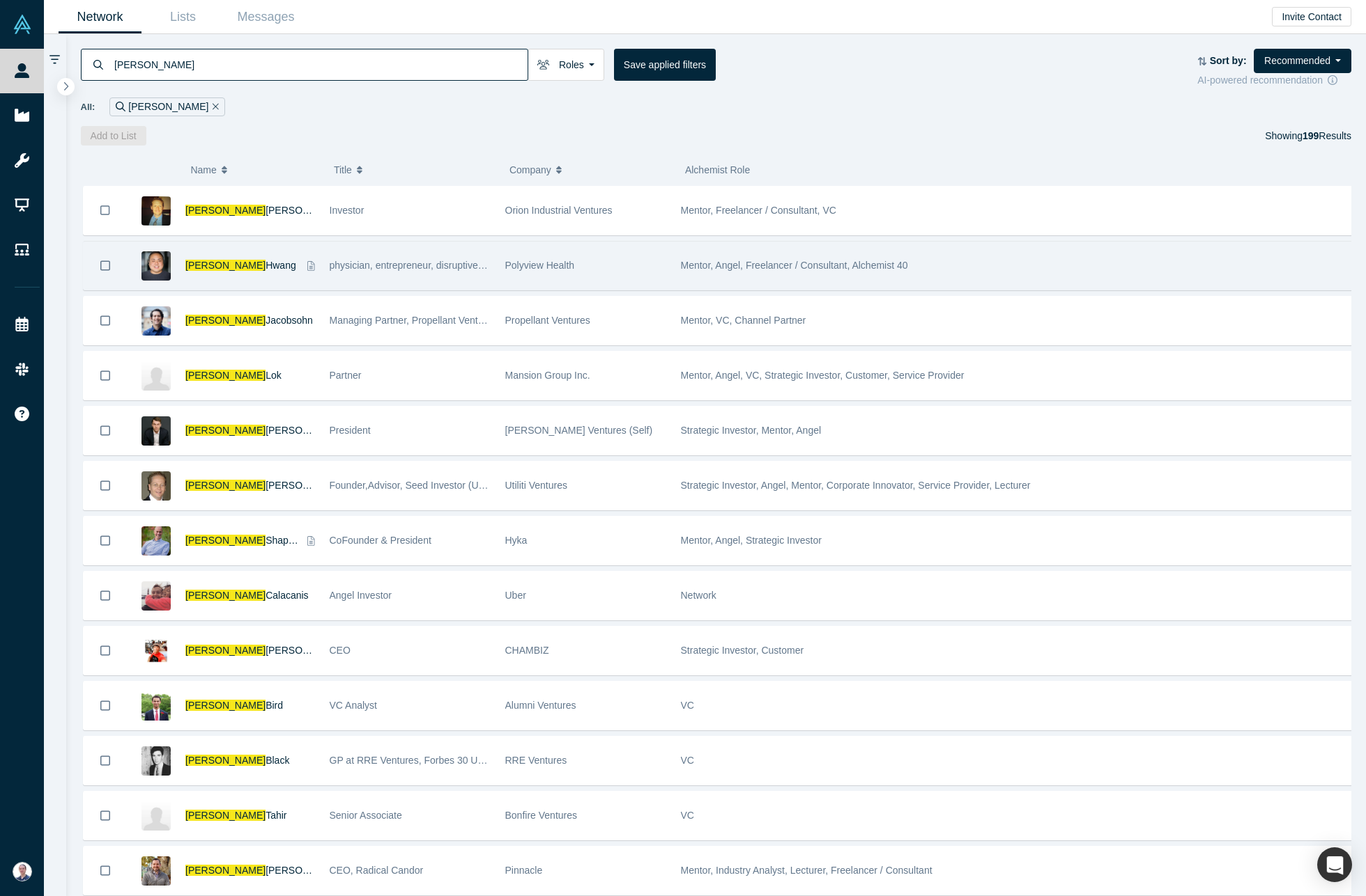
type input "jason"
click at [267, 259] on div "Jason Hwang" at bounding box center [243, 266] width 115 height 48
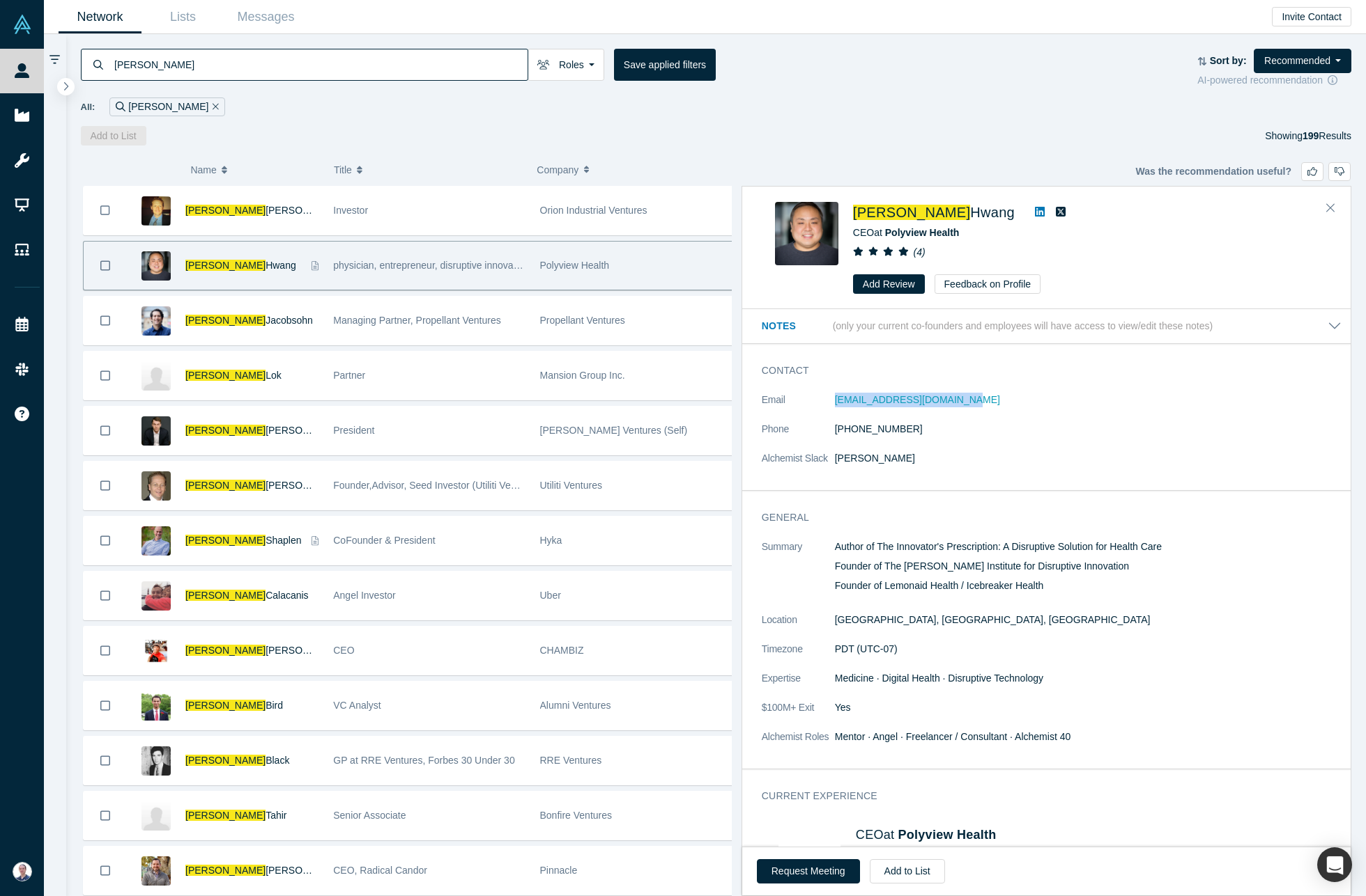
drag, startPoint x: 894, startPoint y: 398, endPoint x: 825, endPoint y: 400, distance: 69.0
click at [825, 400] on dl "Email jhwang@polyviewhealth.com Phone (408) 940-6001 Alchemist Slack Jason Hwang" at bounding box center [1051, 436] width 579 height 88
copy dl "[EMAIL_ADDRESS][DOMAIN_NAME]"
click at [1013, 439] on dl "Email jhwang@polyviewhealth.com Phone (408) 940-6001 Alchemist Slack Jason Hwang" at bounding box center [1051, 436] width 579 height 88
drag, startPoint x: 936, startPoint y: 409, endPoint x: 818, endPoint y: 406, distance: 118.0
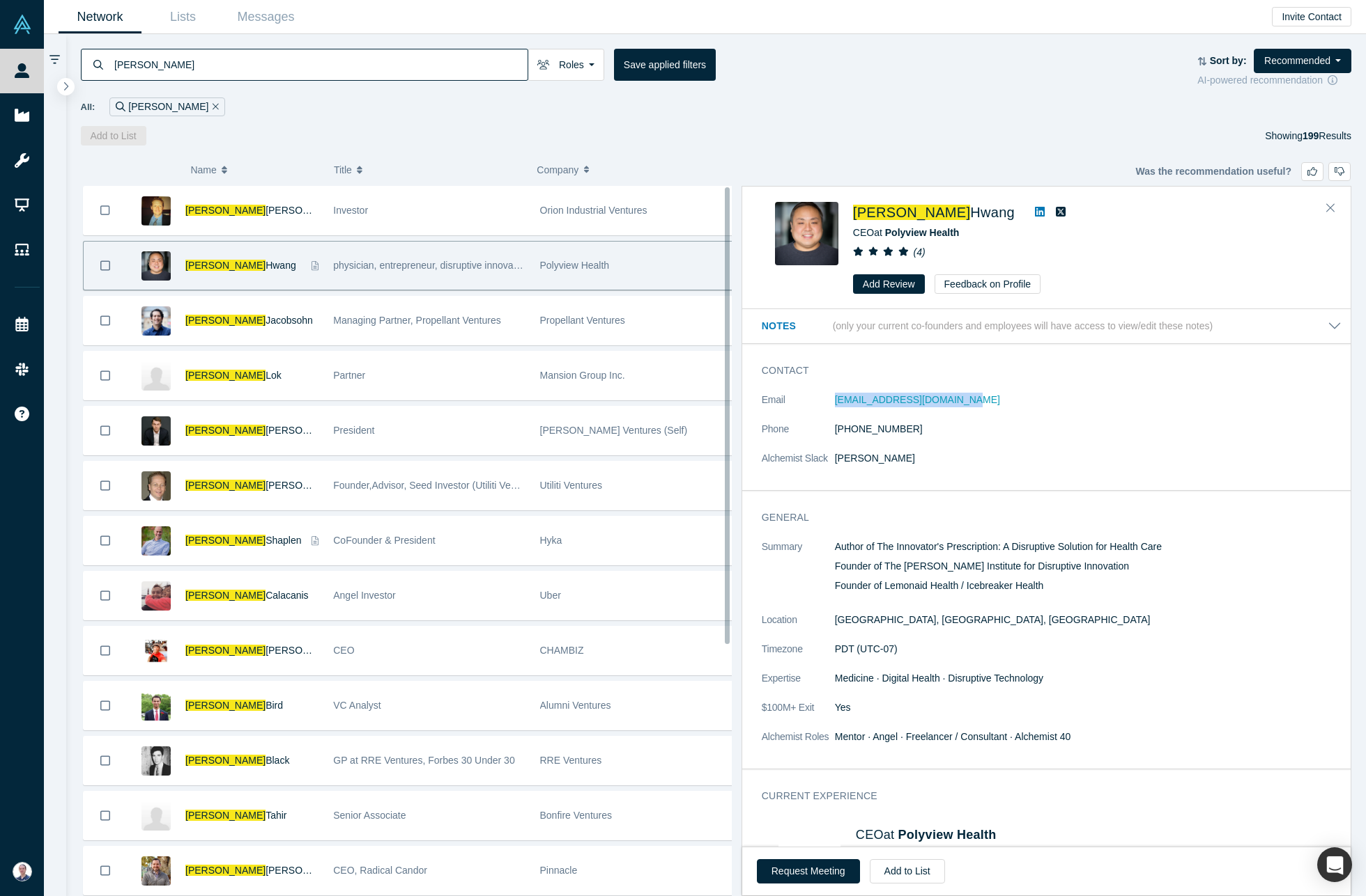
click at [818, 406] on dl "Email jhwang@polyviewhealth.com Phone (408) 940-6001 Alchemist Slack Jason Hwang" at bounding box center [1051, 436] width 579 height 88
copy dl "[EMAIL_ADDRESS][DOMAIN_NAME]"
